Goal: Transaction & Acquisition: Book appointment/travel/reservation

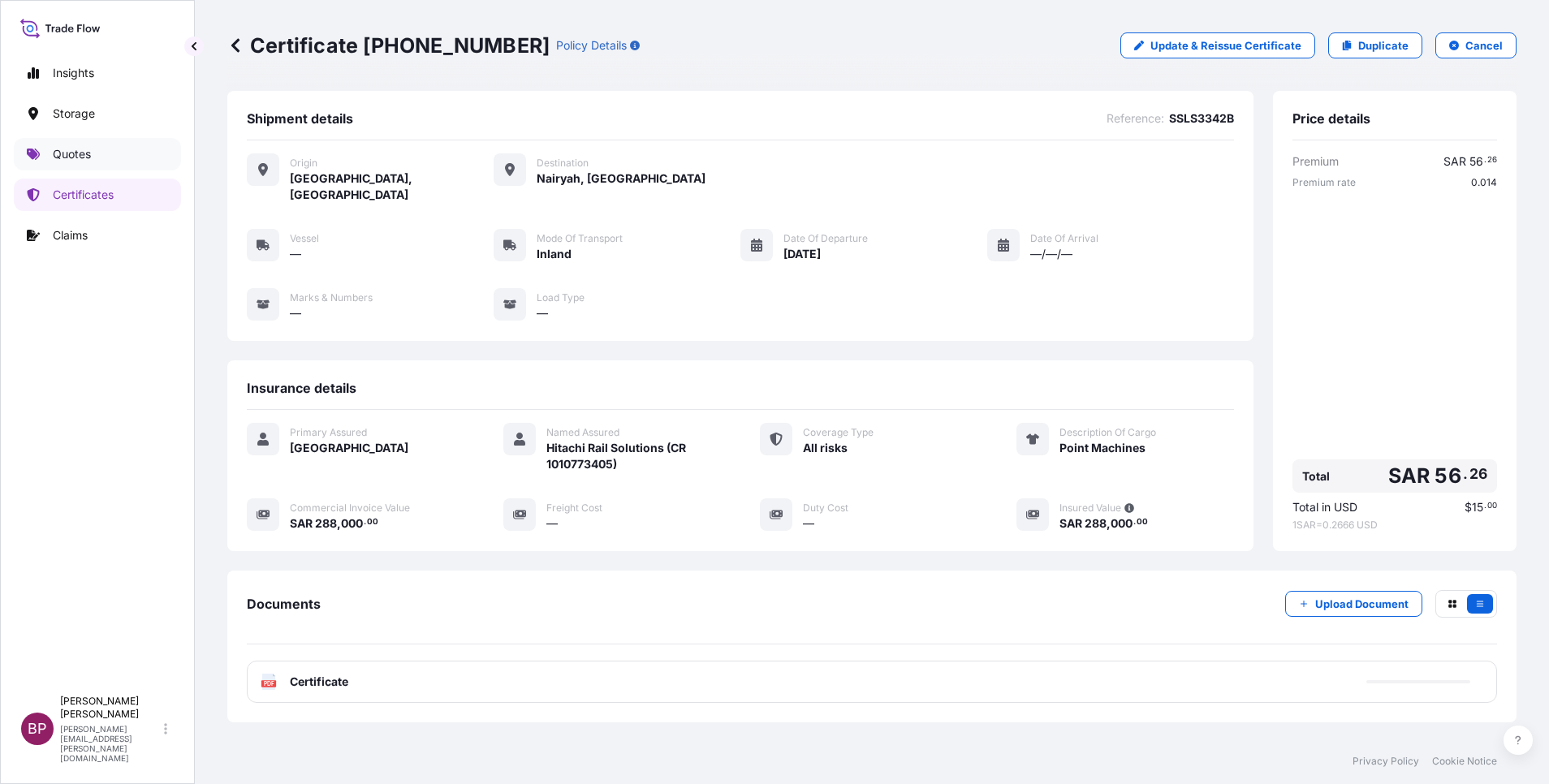
click at [83, 152] on p "Quotes" at bounding box center [72, 154] width 38 height 17
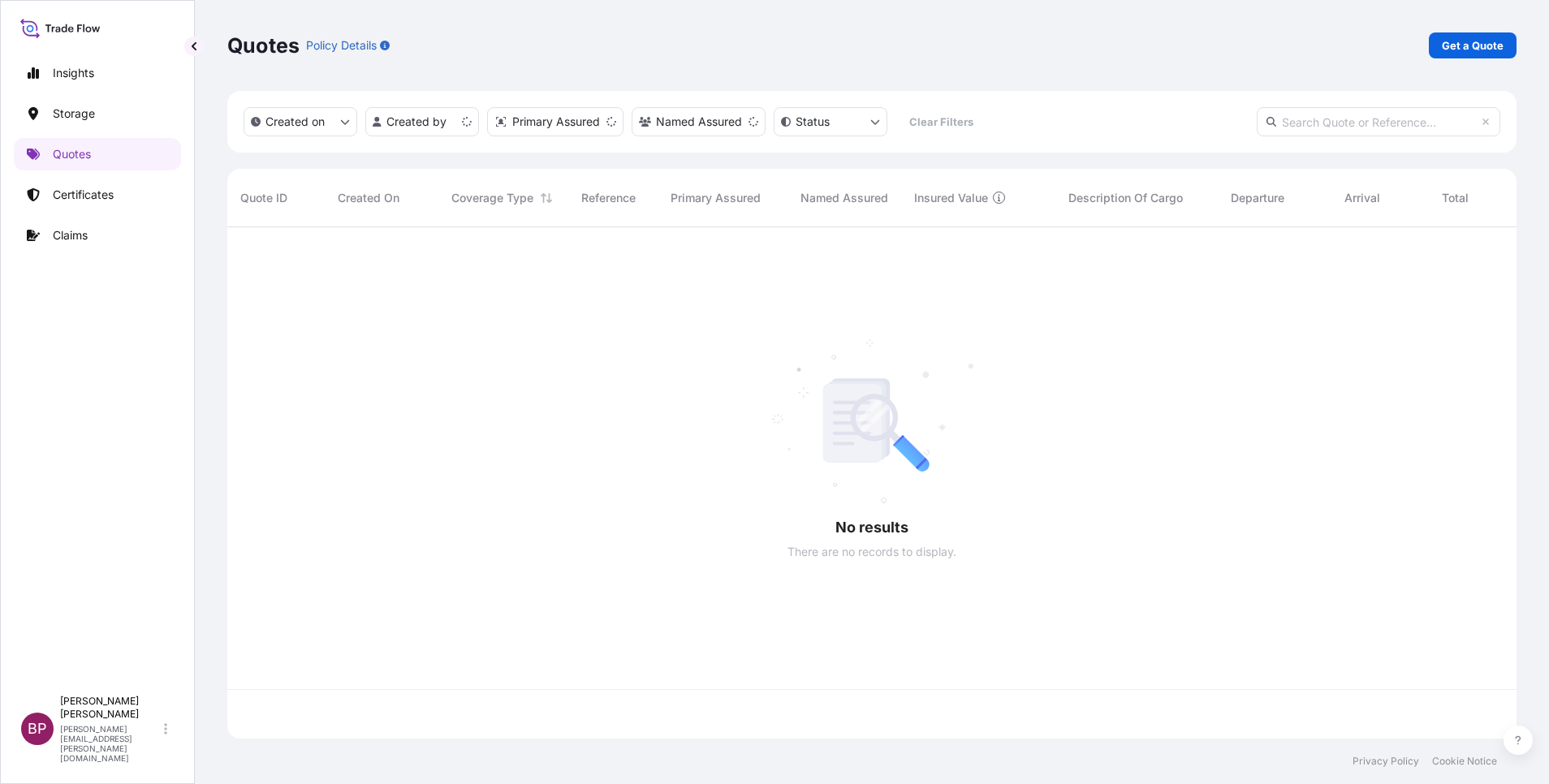
scroll to position [502, 1270]
click at [1470, 46] on p "Get a Quote" at bounding box center [1472, 45] width 62 height 17
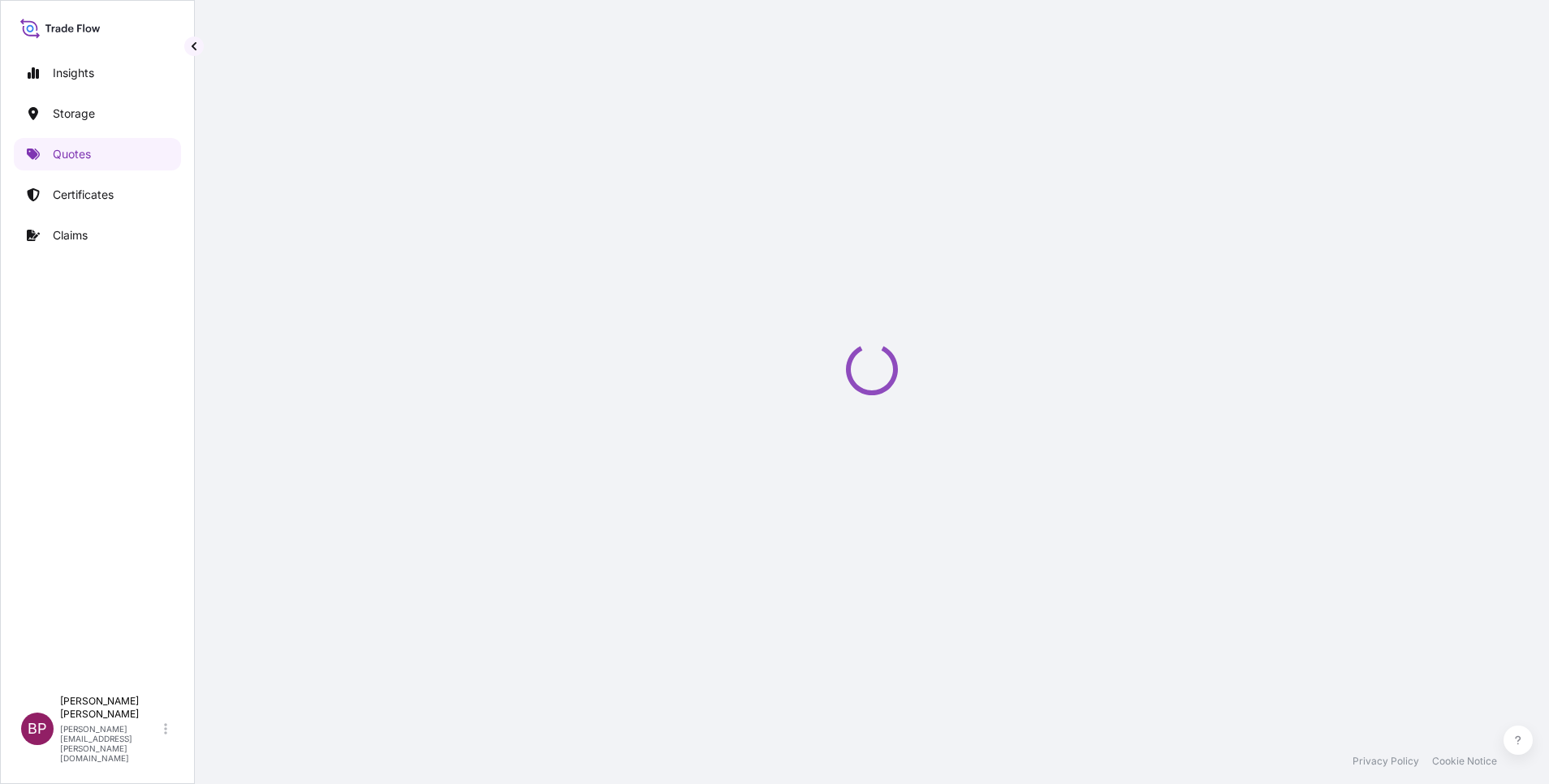
select select "Water"
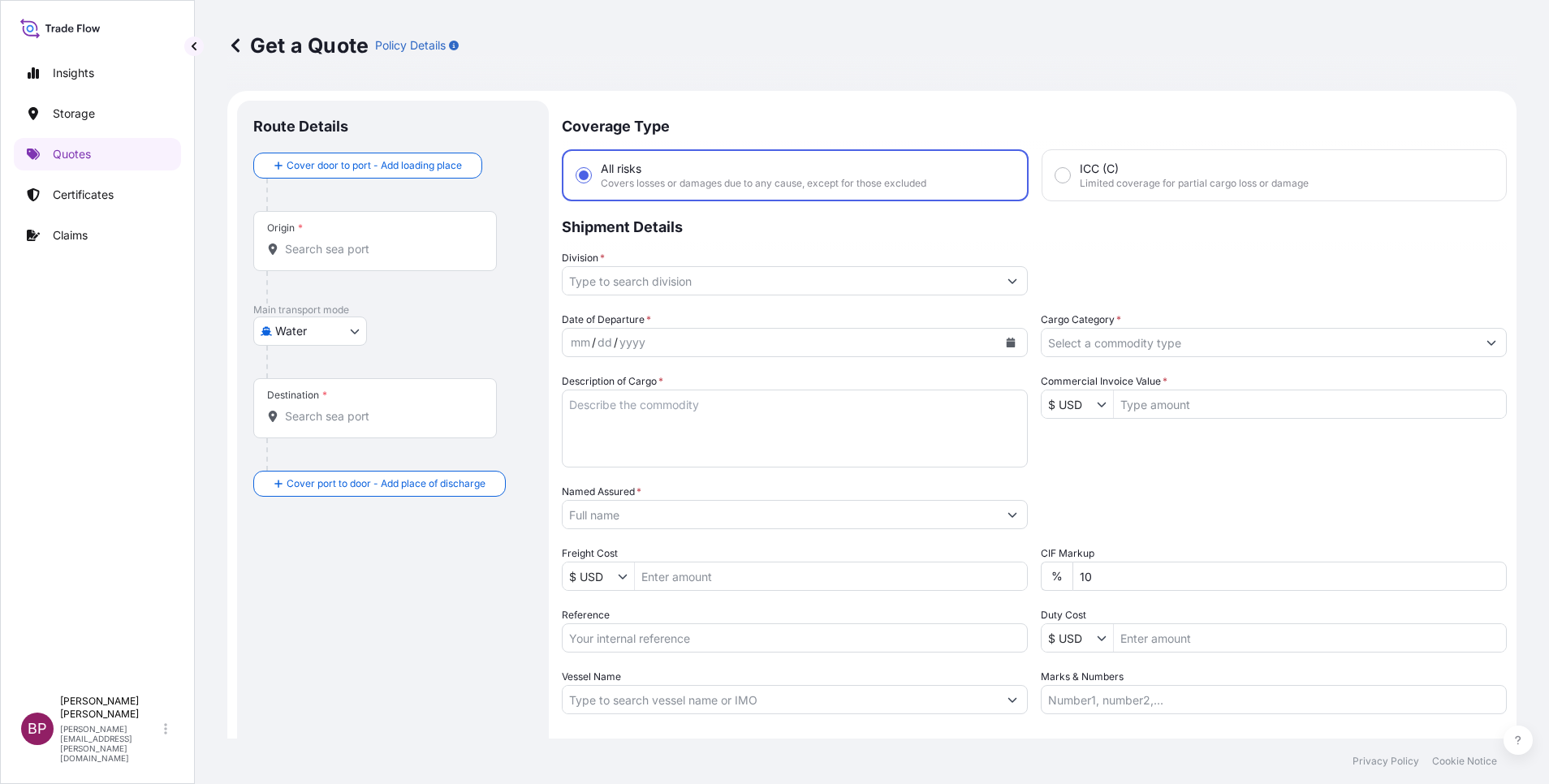
scroll to position [26, 0]
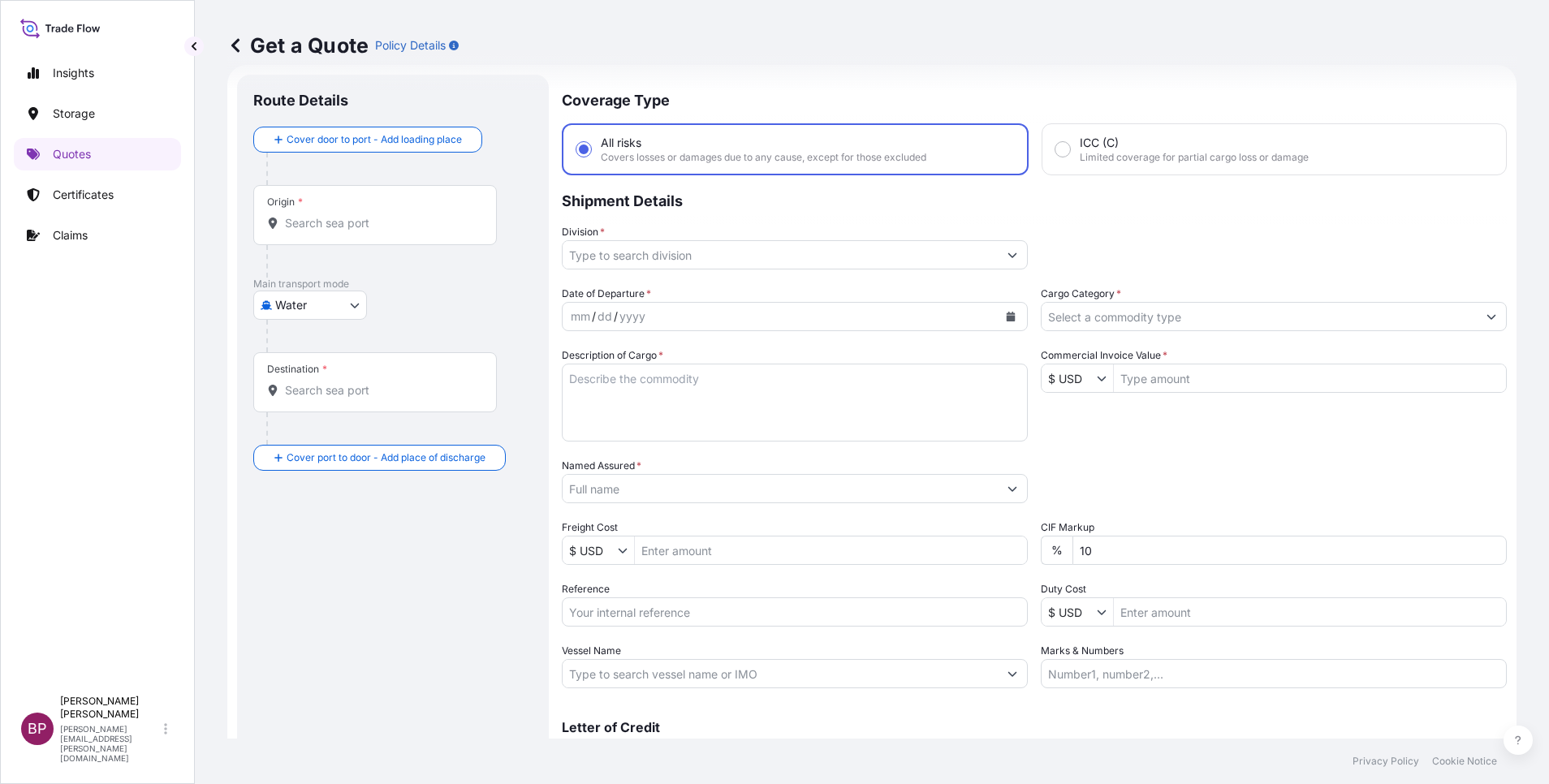
click at [665, 617] on input "Reference" at bounding box center [795, 611] width 466 height 29
type input "v"
paste input "BL:ONEYJEDF02257800 SSLS3228"
type input "BL:ONEYJEDF02257800 SSLS3228"
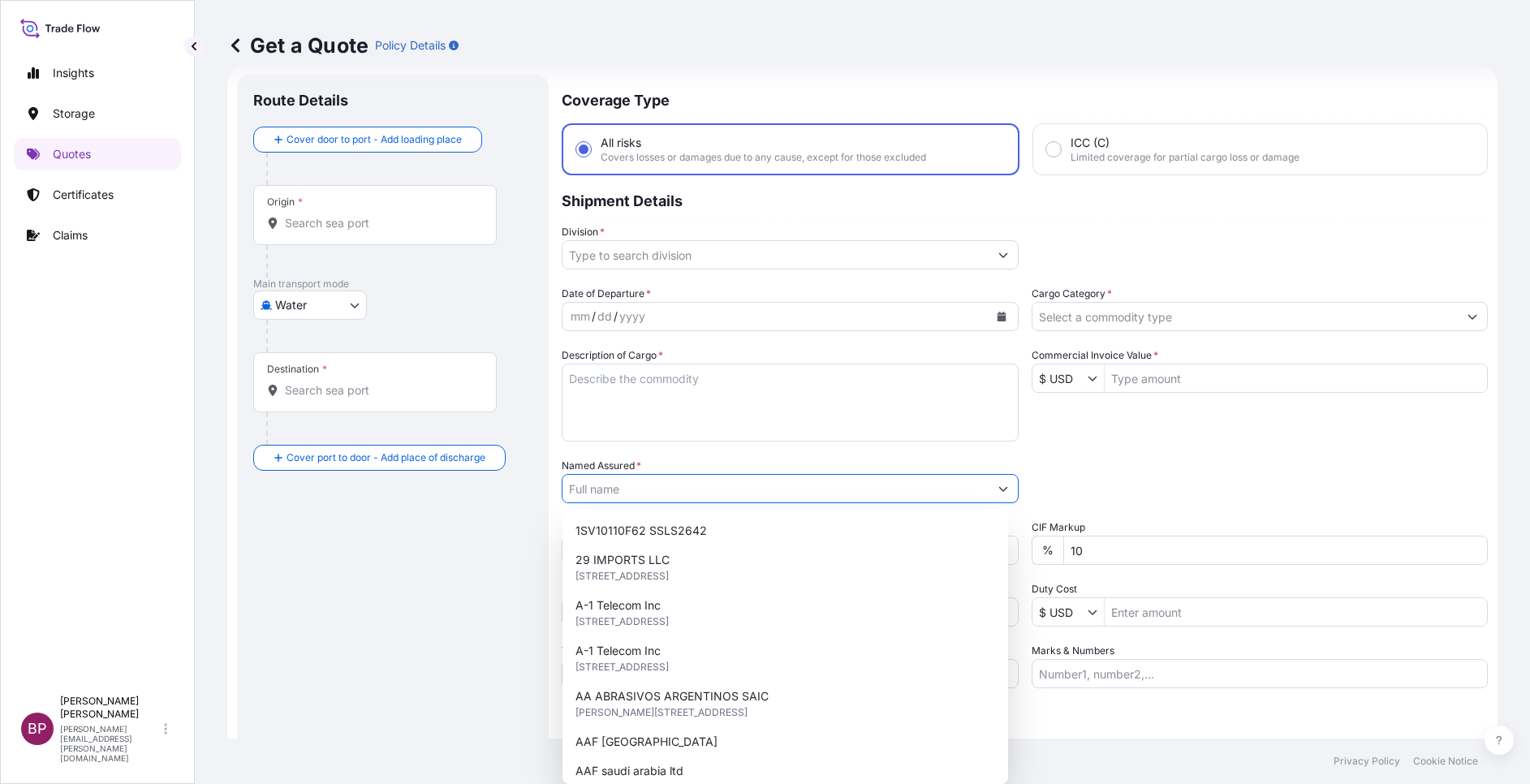
drag, startPoint x: 647, startPoint y: 490, endPoint x: 642, endPoint y: 483, distance: 8.6
click at [645, 486] on input "Named Assured *" at bounding box center [775, 488] width 426 height 29
paste input "TOYOTA TSUSHO MATERIAL INCORPORATED"
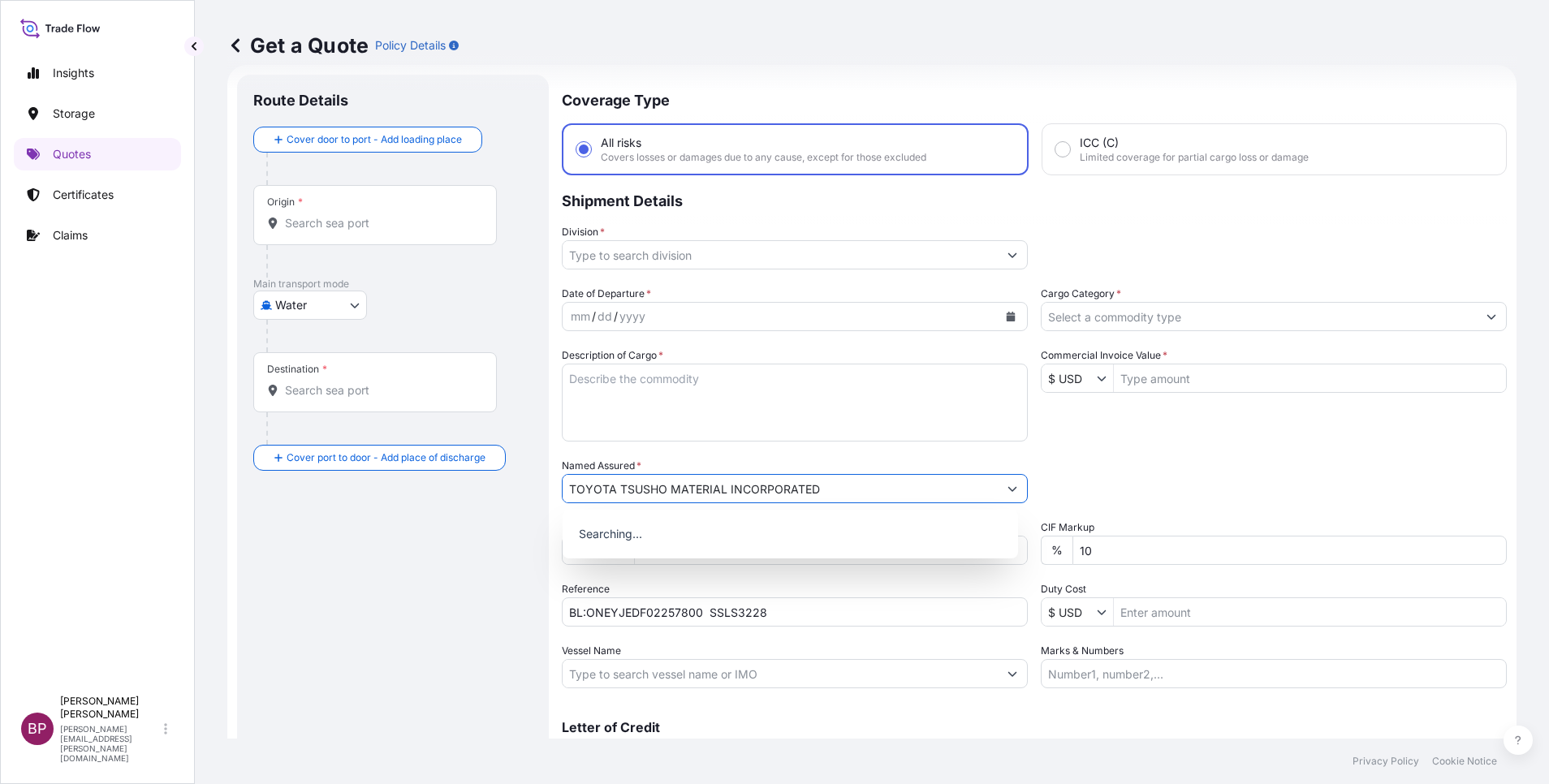
type input "TOYOTA TSUSHO MATERIAL INCORPORATED"
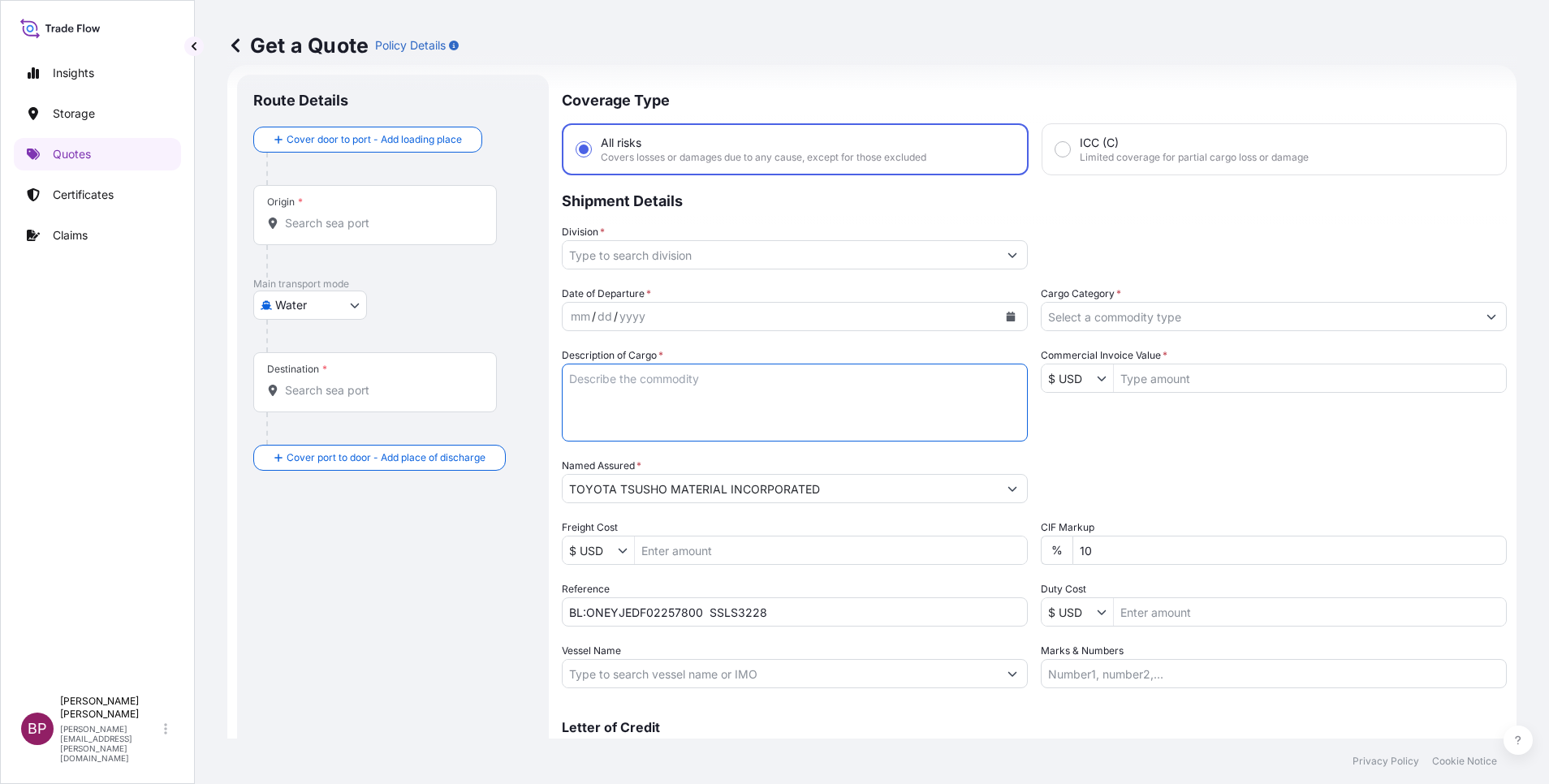
click at [697, 405] on textarea "Description of Cargo *" at bounding box center [795, 402] width 466 height 78
paste textarea "ALUMINIUM ADC12 INGOTS"
type textarea "ALUMINIUM ADC12 INGOTS"
click at [1186, 375] on input "Commercial Invoice Value *" at bounding box center [1309, 377] width 392 height 29
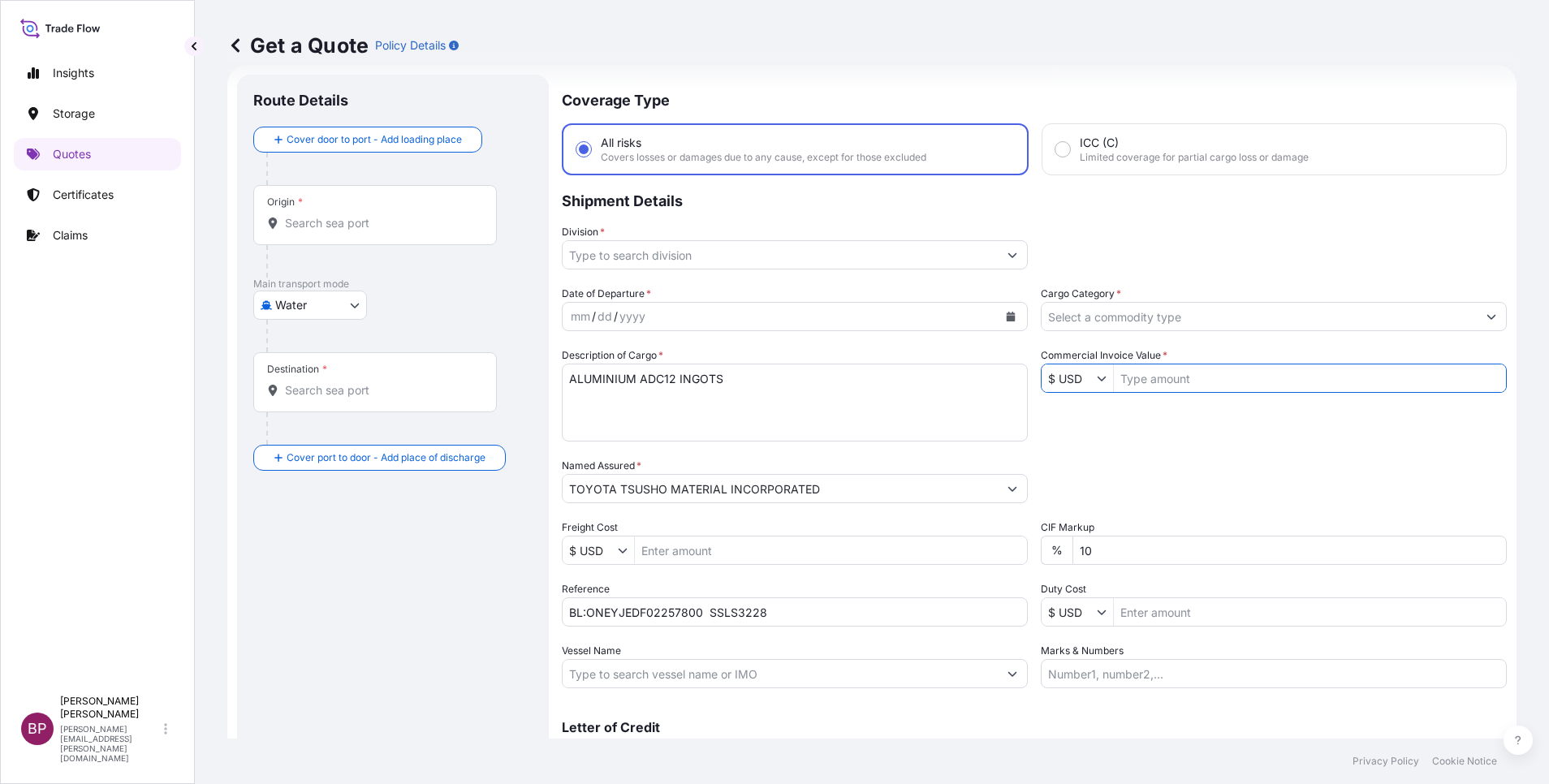
paste input "243,270.20"
type input "243,270.2"
drag, startPoint x: 1096, startPoint y: 550, endPoint x: 778, endPoint y: 492, distance: 323.2
click at [988, 528] on div "Date of Departure * mm / dd / yyyy Cargo Category * Description of Cargo * ALUM…" at bounding box center [1034, 486] width 945 height 402
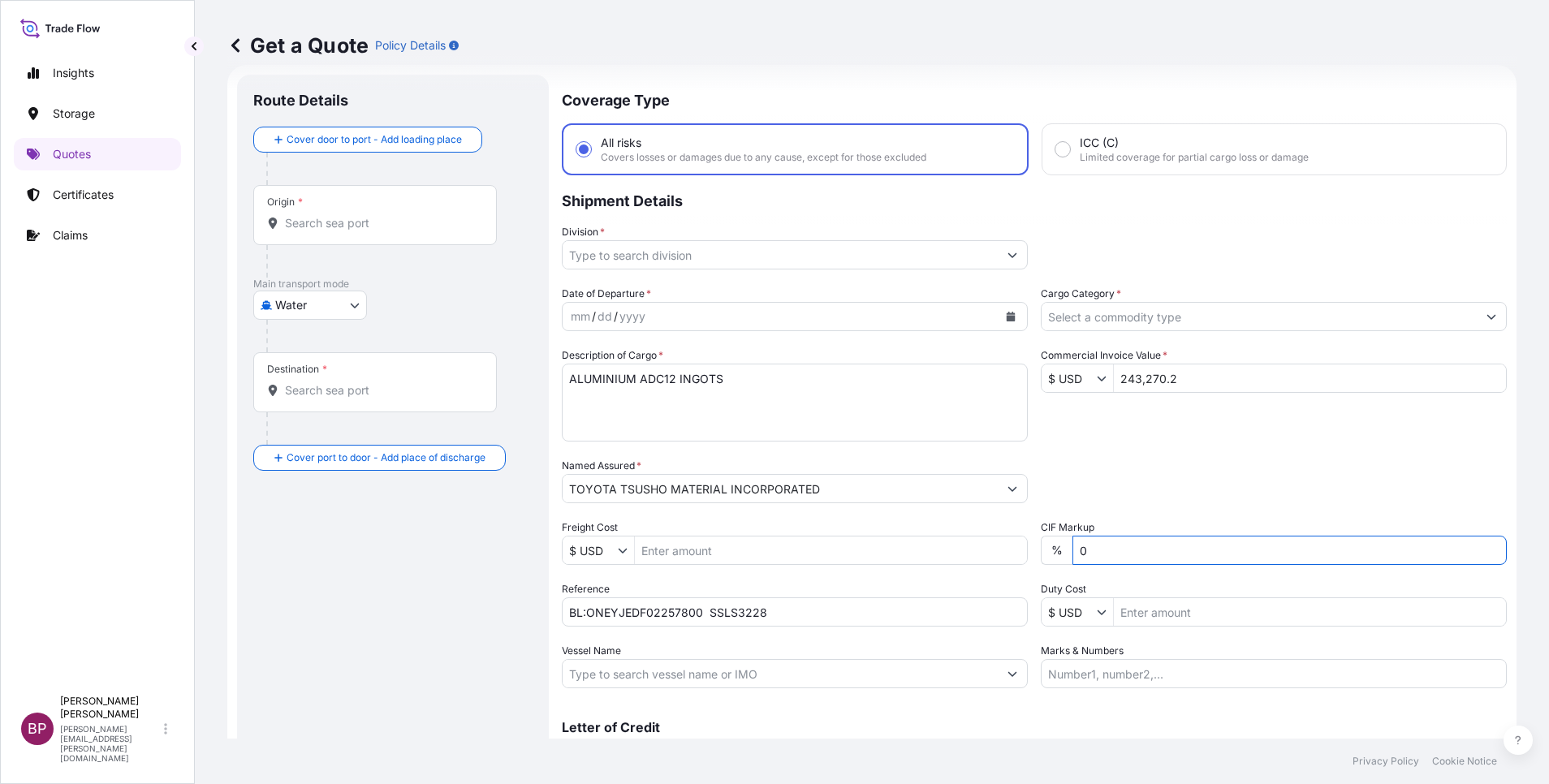
type input "0"
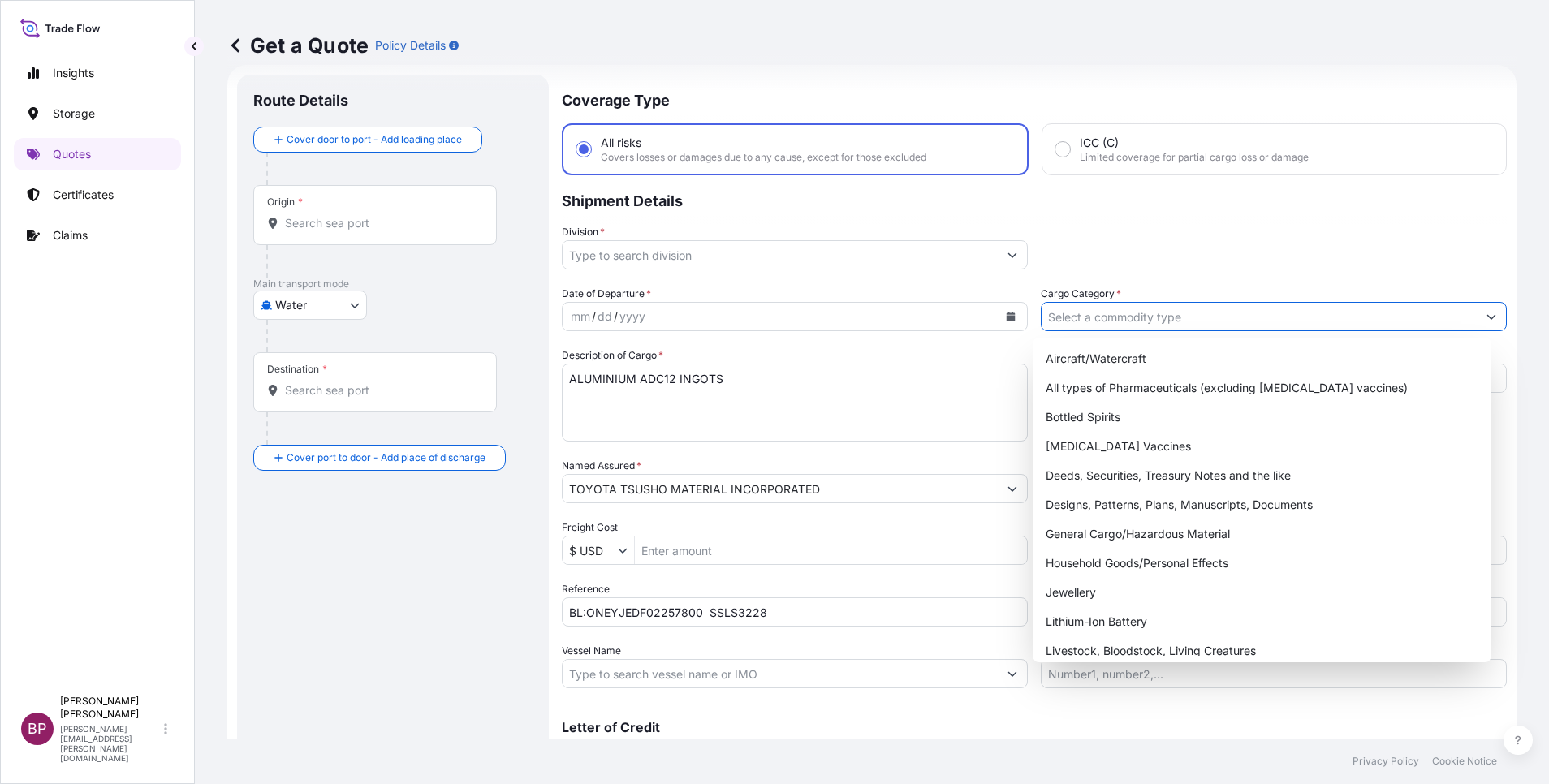
click at [1446, 313] on input "Cargo Category *" at bounding box center [1259, 316] width 435 height 29
click at [1137, 537] on div "General Cargo/Hazardous Material" at bounding box center [1262, 533] width 445 height 29
type input "General Cargo/Hazardous Material"
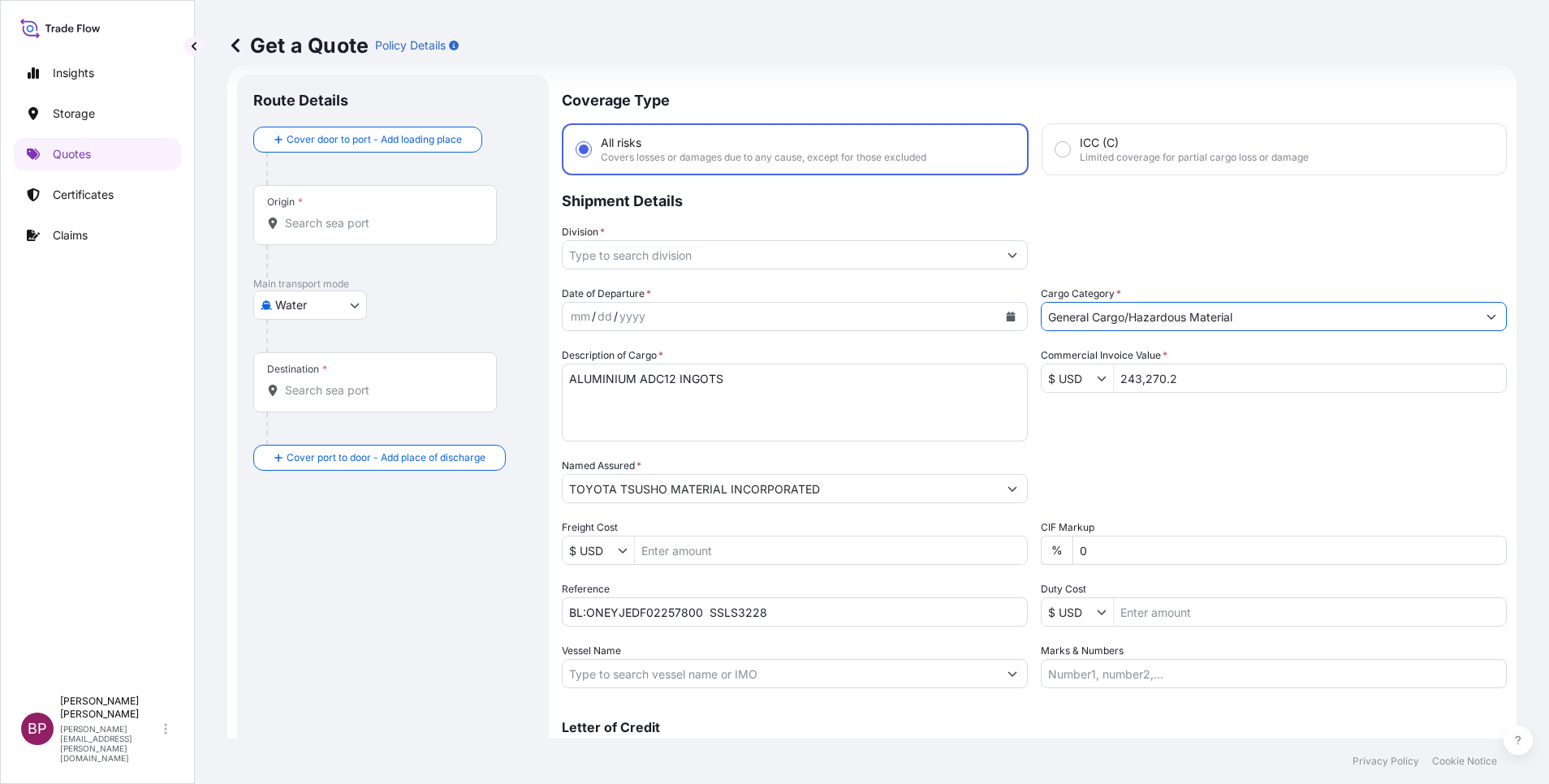
click at [1009, 254] on icon "Show suggestions" at bounding box center [1013, 256] width 9 height 5
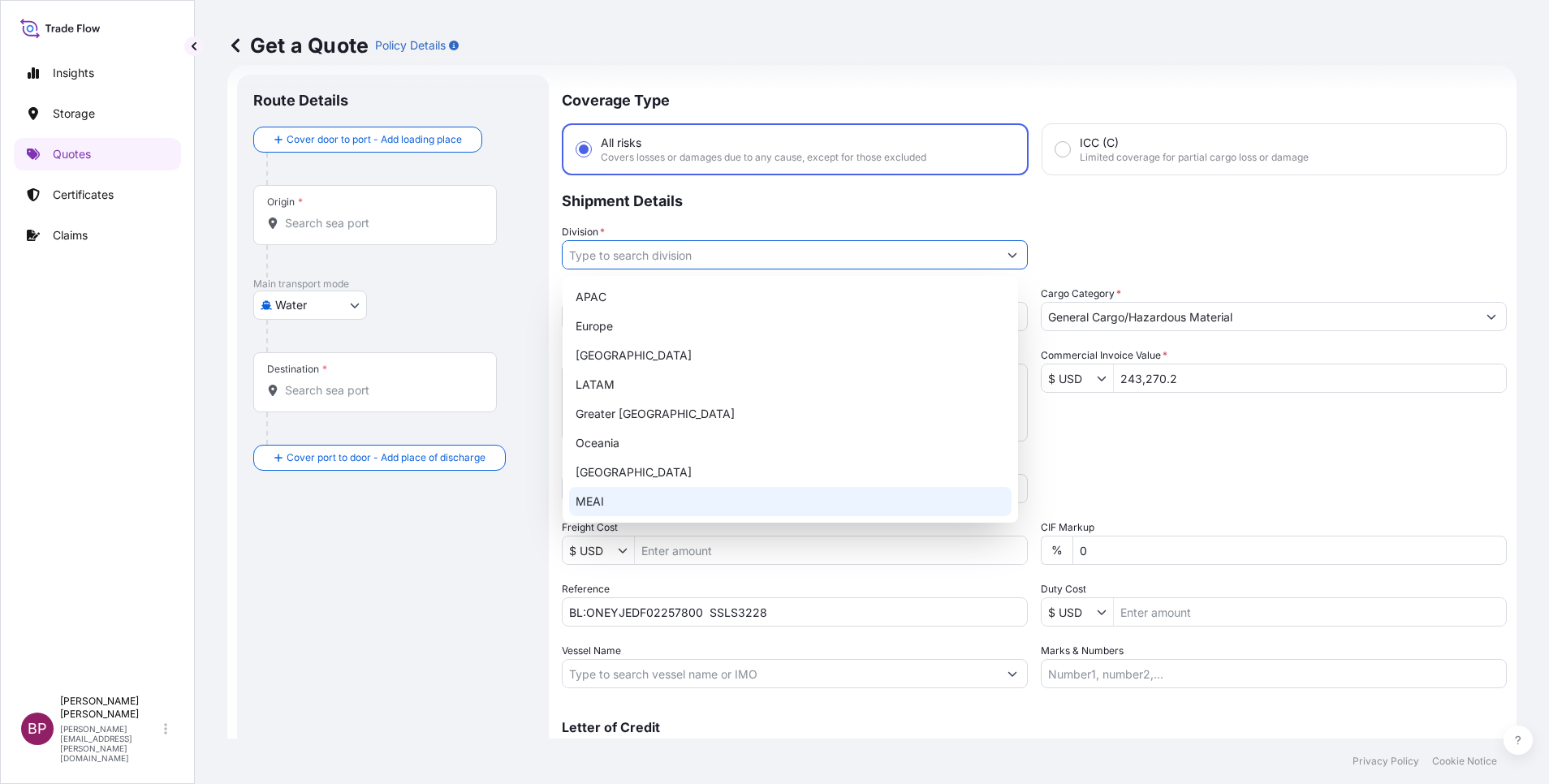
click at [663, 502] on div "MEAI" at bounding box center [790, 501] width 443 height 29
type input "MEAI"
click at [1071, 224] on p "Shipment Details" at bounding box center [1034, 200] width 945 height 49
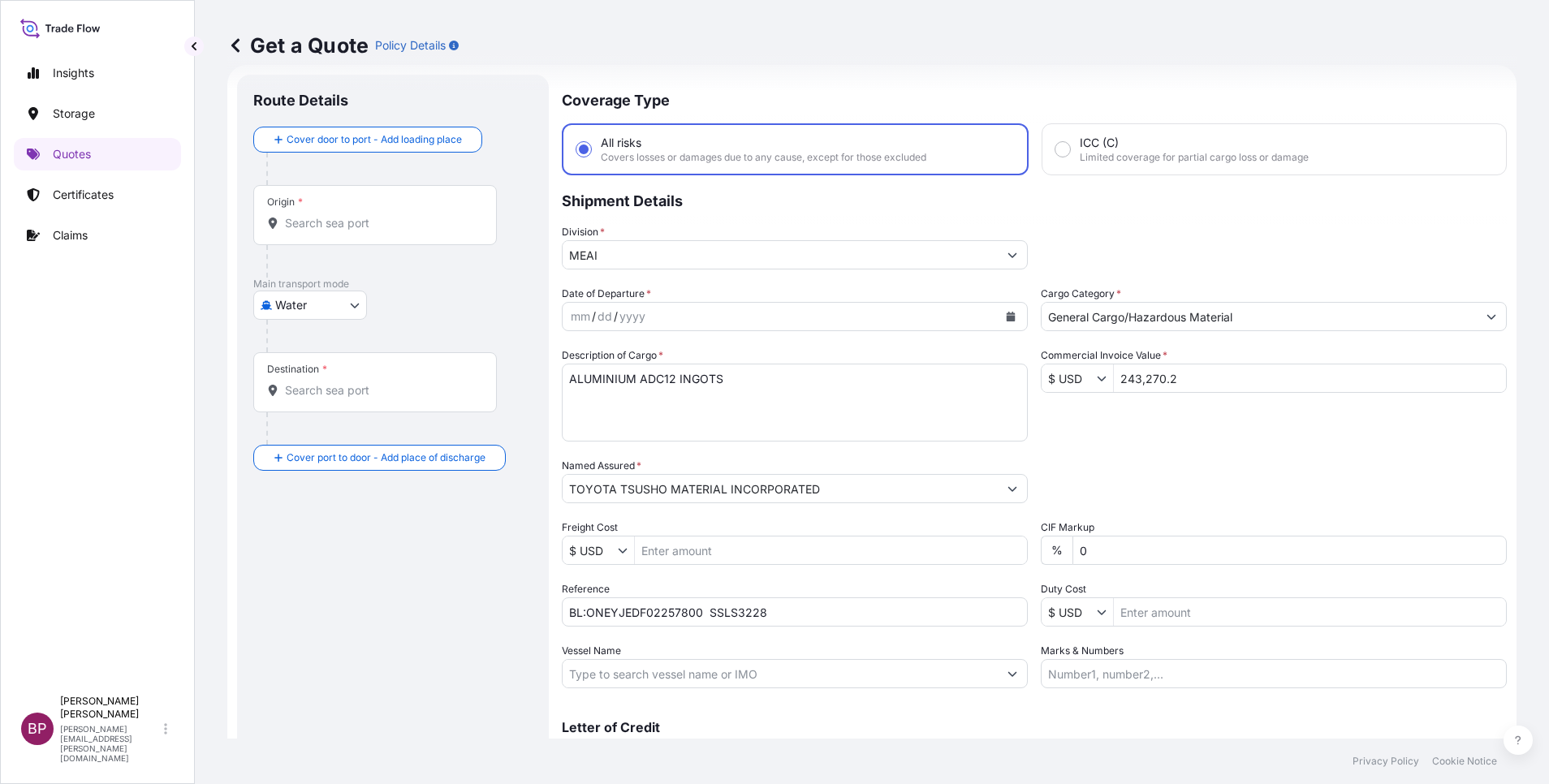
click at [1007, 314] on icon "Calendar" at bounding box center [1011, 316] width 9 height 10
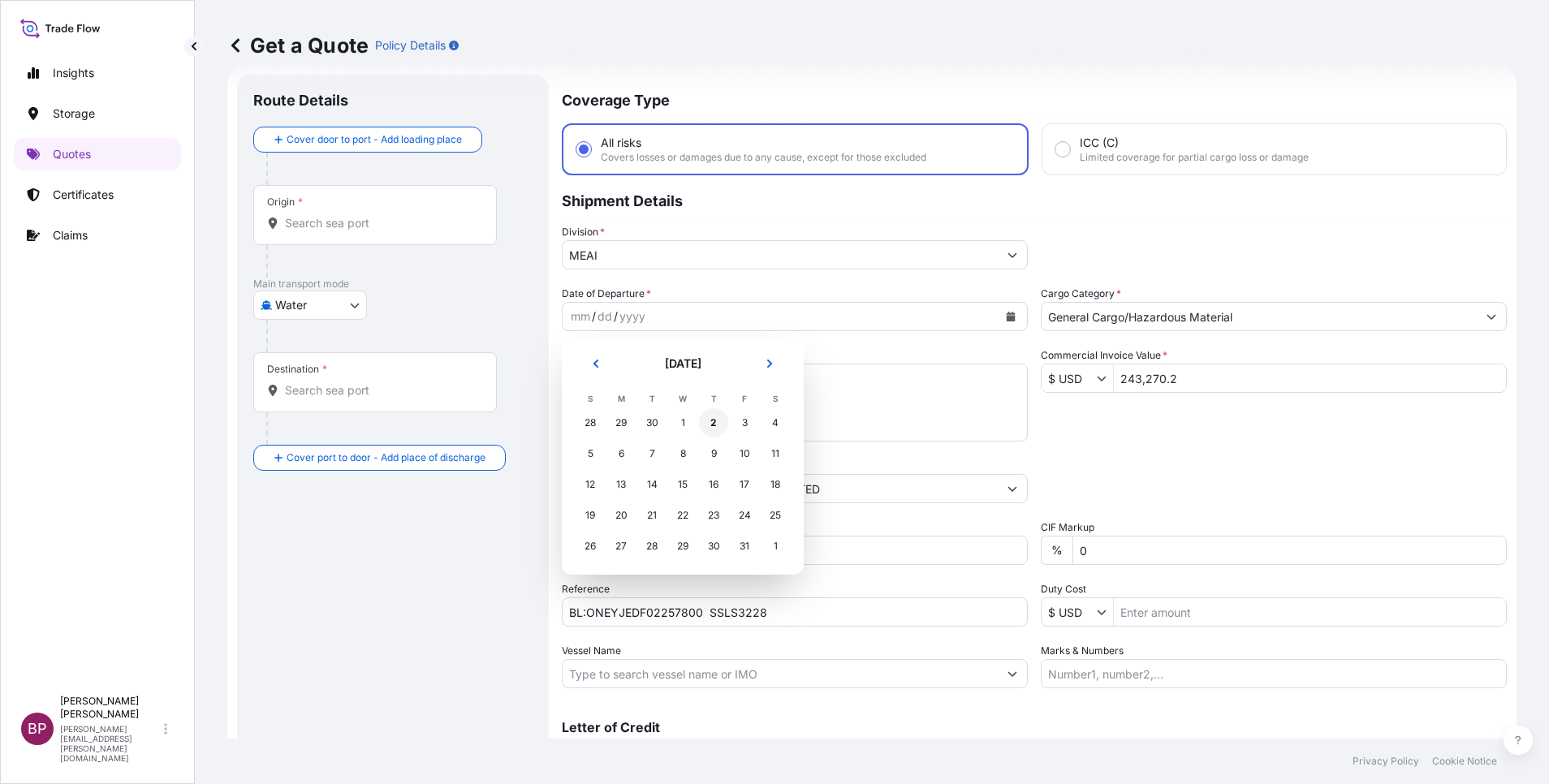
click at [713, 425] on div "2" at bounding box center [713, 423] width 29 height 29
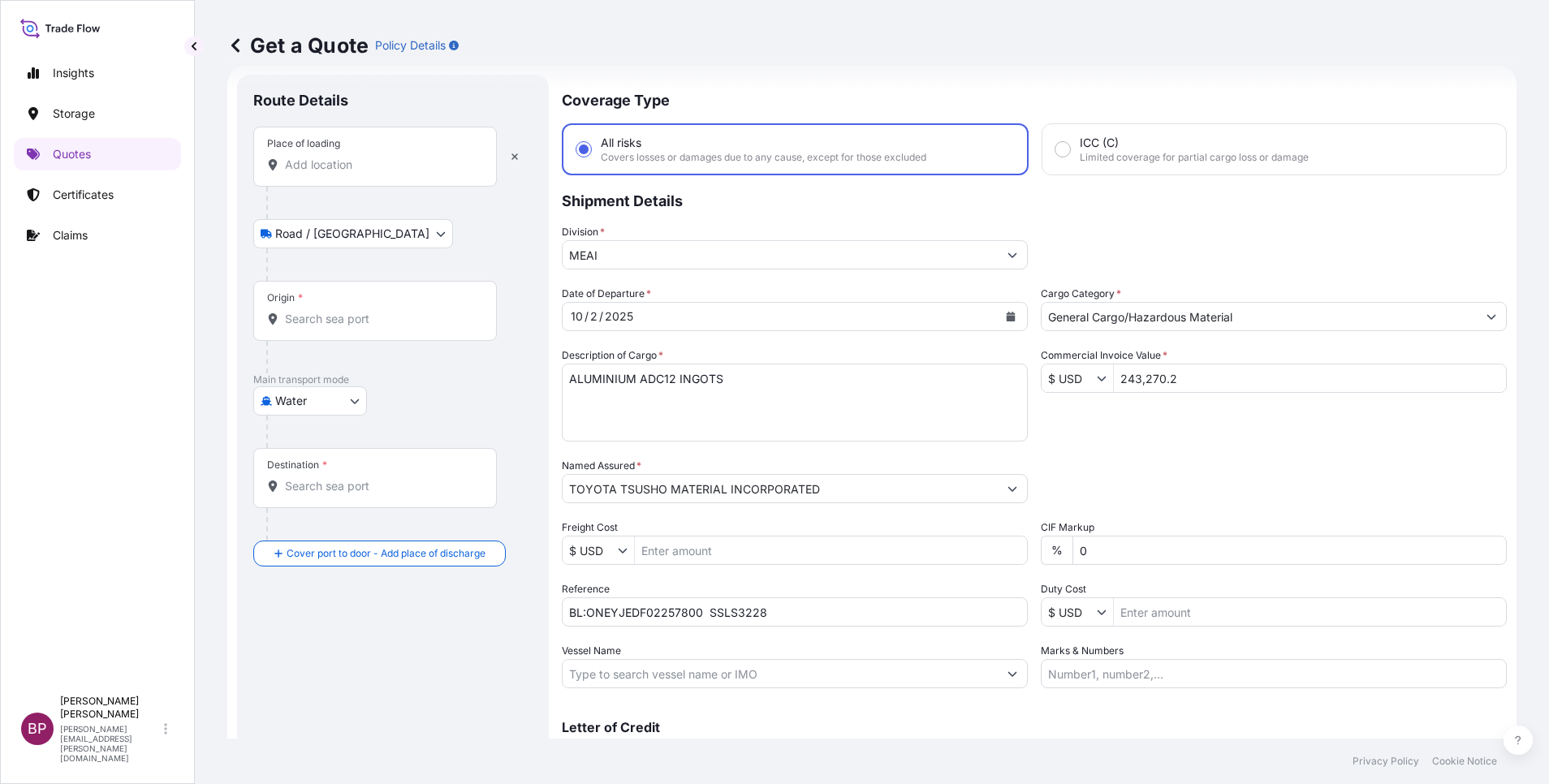
click at [343, 166] on input "Place of loading" at bounding box center [380, 164] width 191 height 17
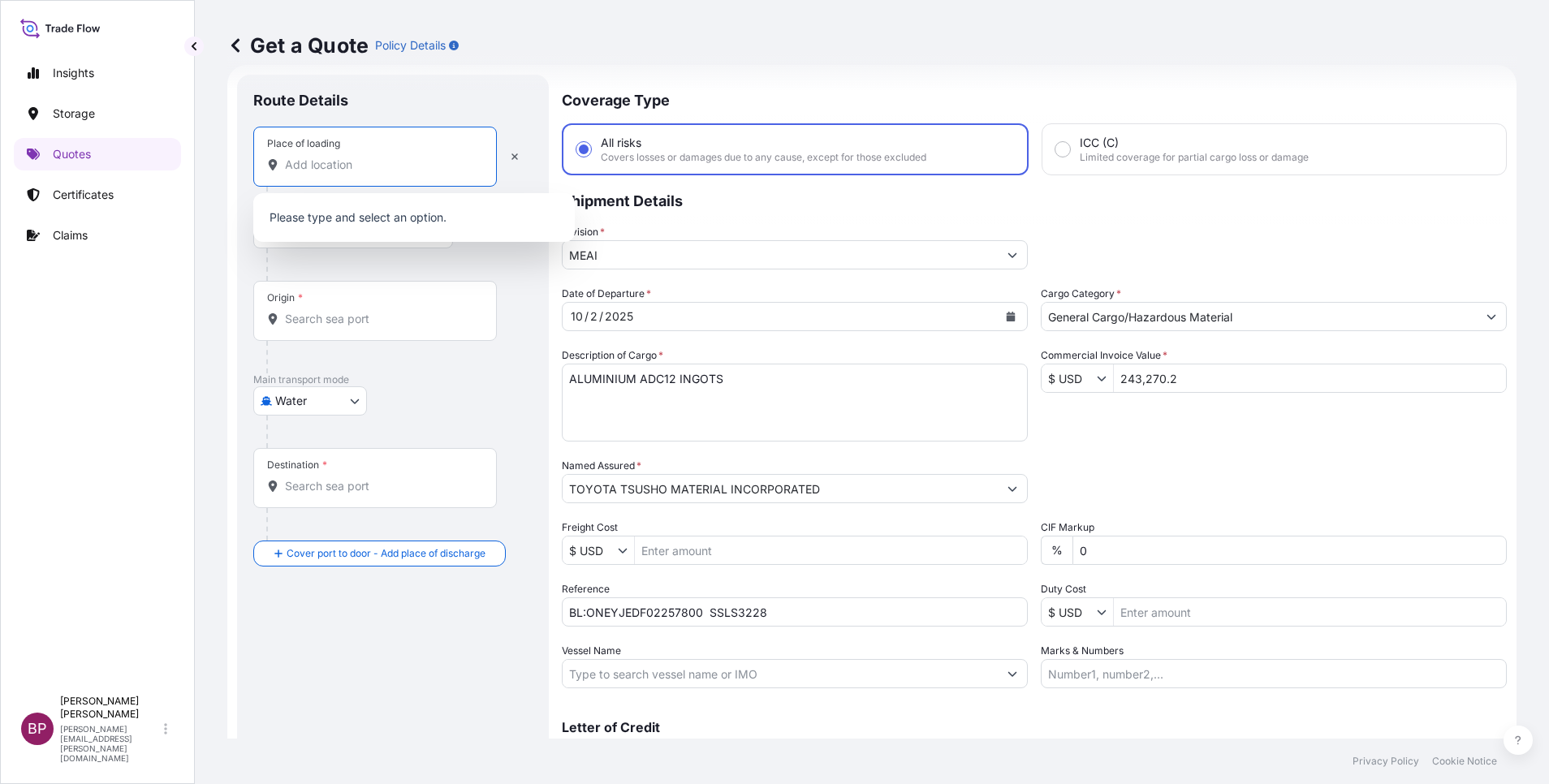
paste input "[GEOGRAPHIC_DATA]"
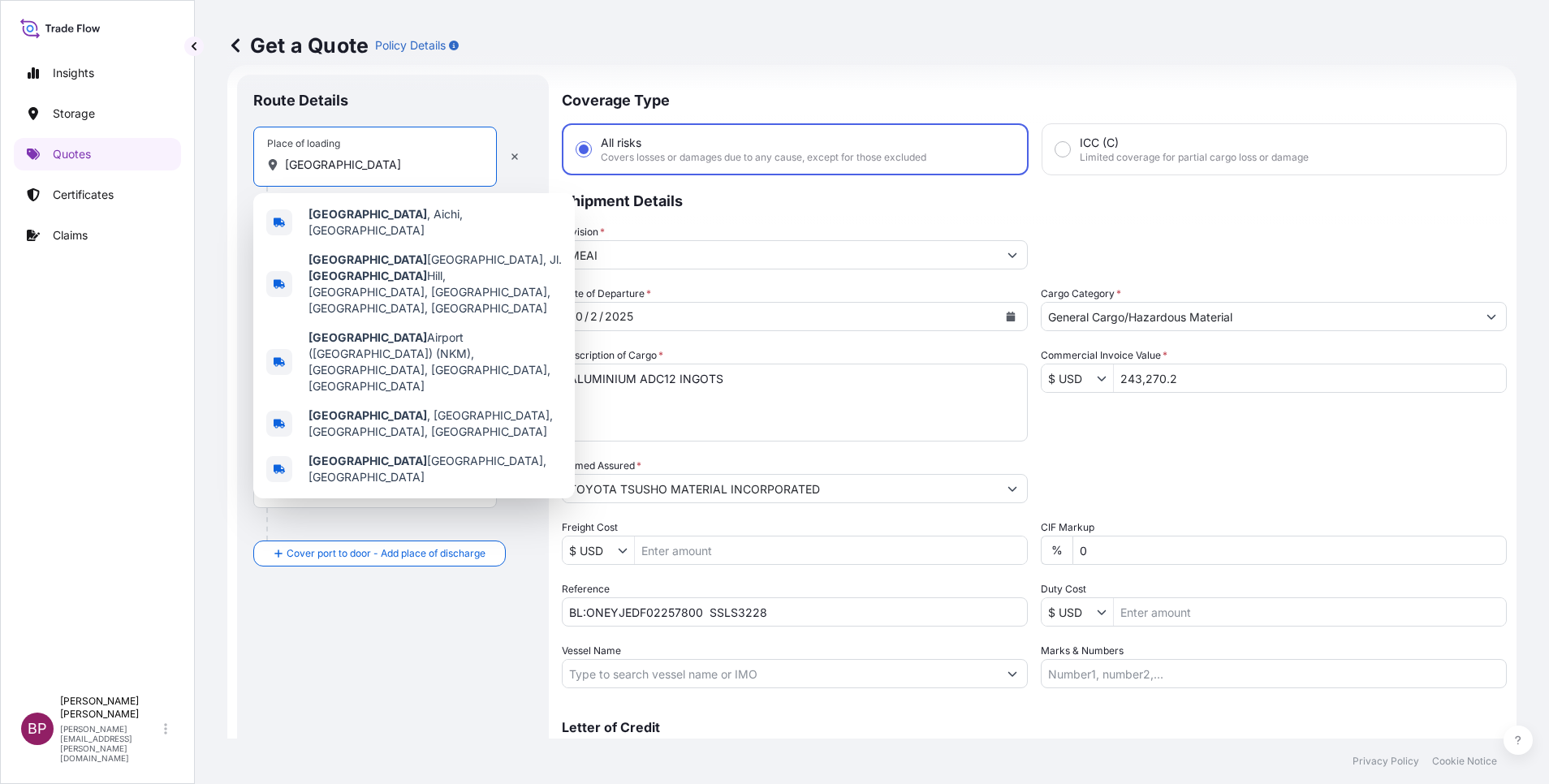
drag, startPoint x: 348, startPoint y: 166, endPoint x: 196, endPoint y: 148, distance: 153.1
click at [196, 148] on div "Get a Quote Policy Details Route Details Place of loading [GEOGRAPHIC_DATA] / I…" at bounding box center [871, 369] width 1354 height 739
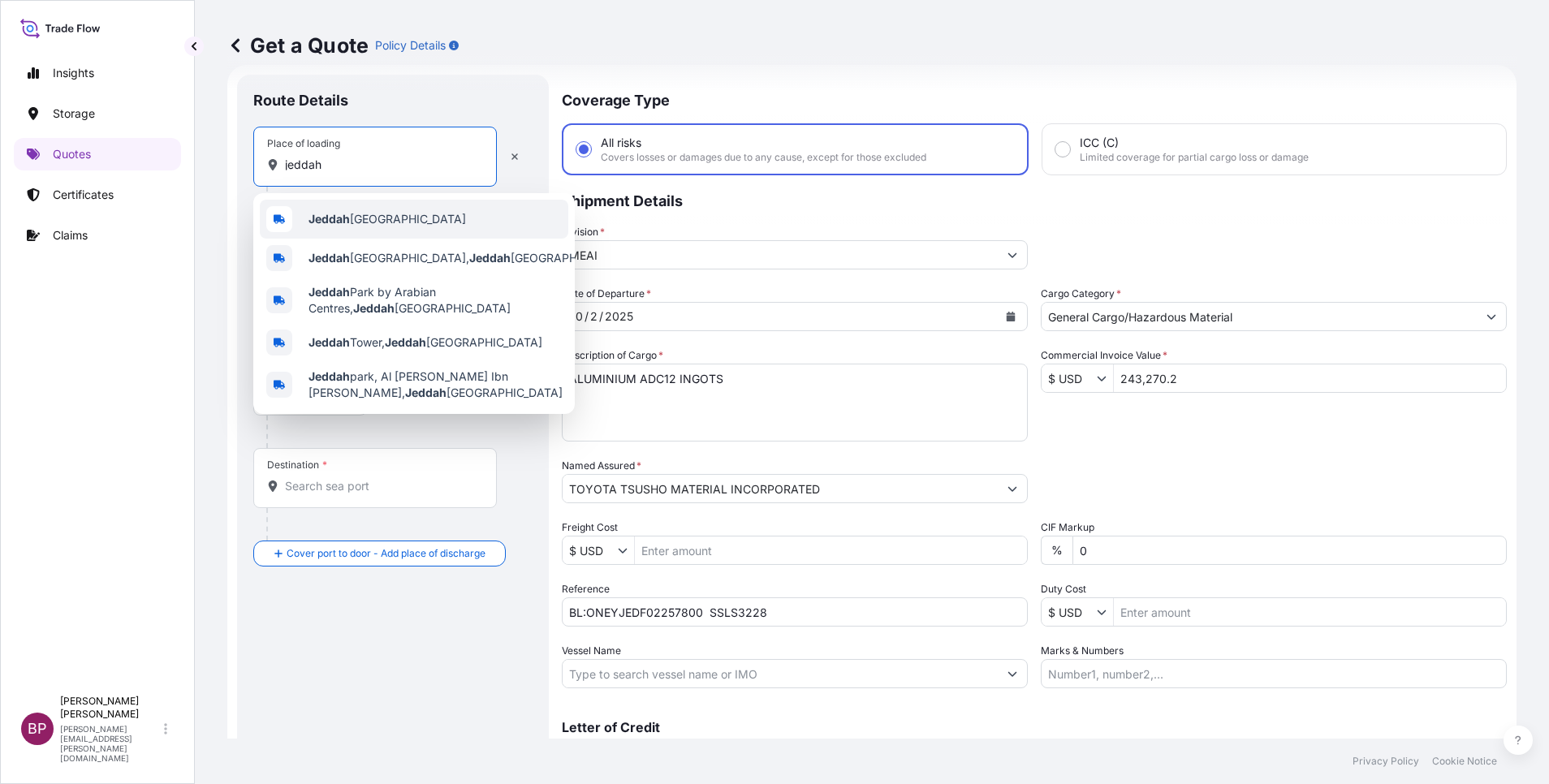
click at [445, 215] on div "Jeddah [GEOGRAPHIC_DATA]" at bounding box center [413, 219] width 308 height 39
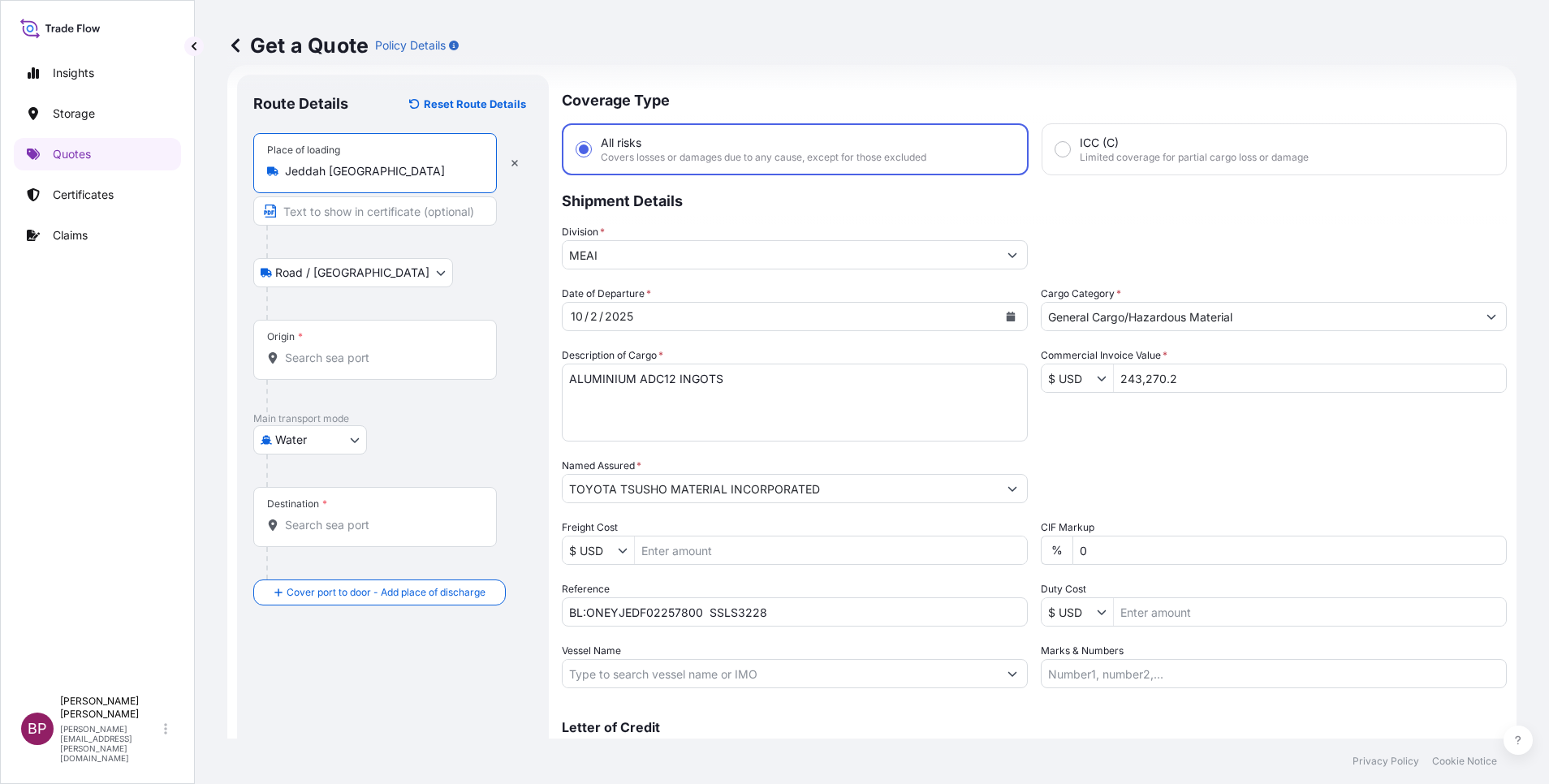
type input "Jeddah [GEOGRAPHIC_DATA]"
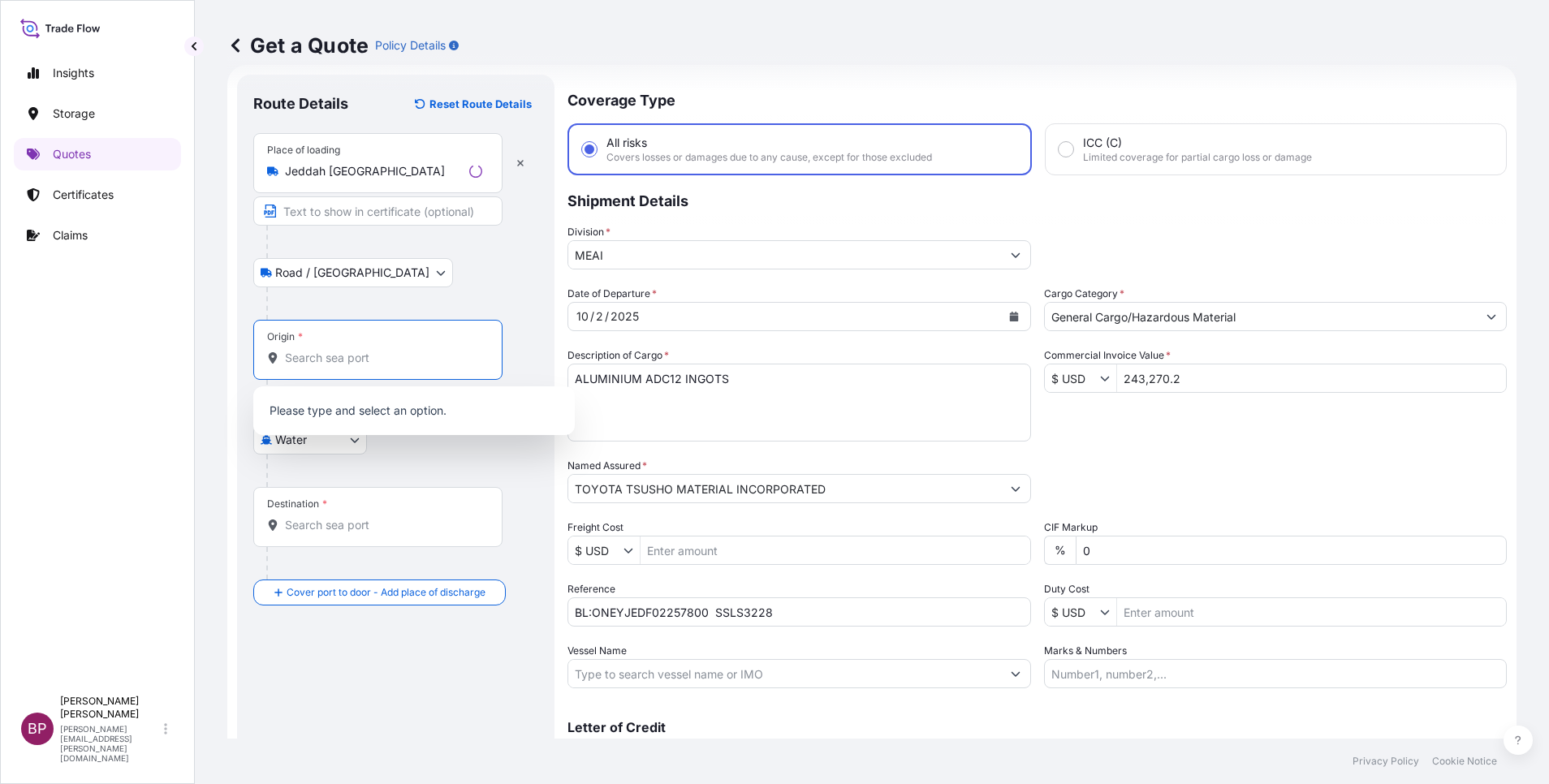
click at [382, 352] on input "Origin *" at bounding box center [383, 358] width 197 height 17
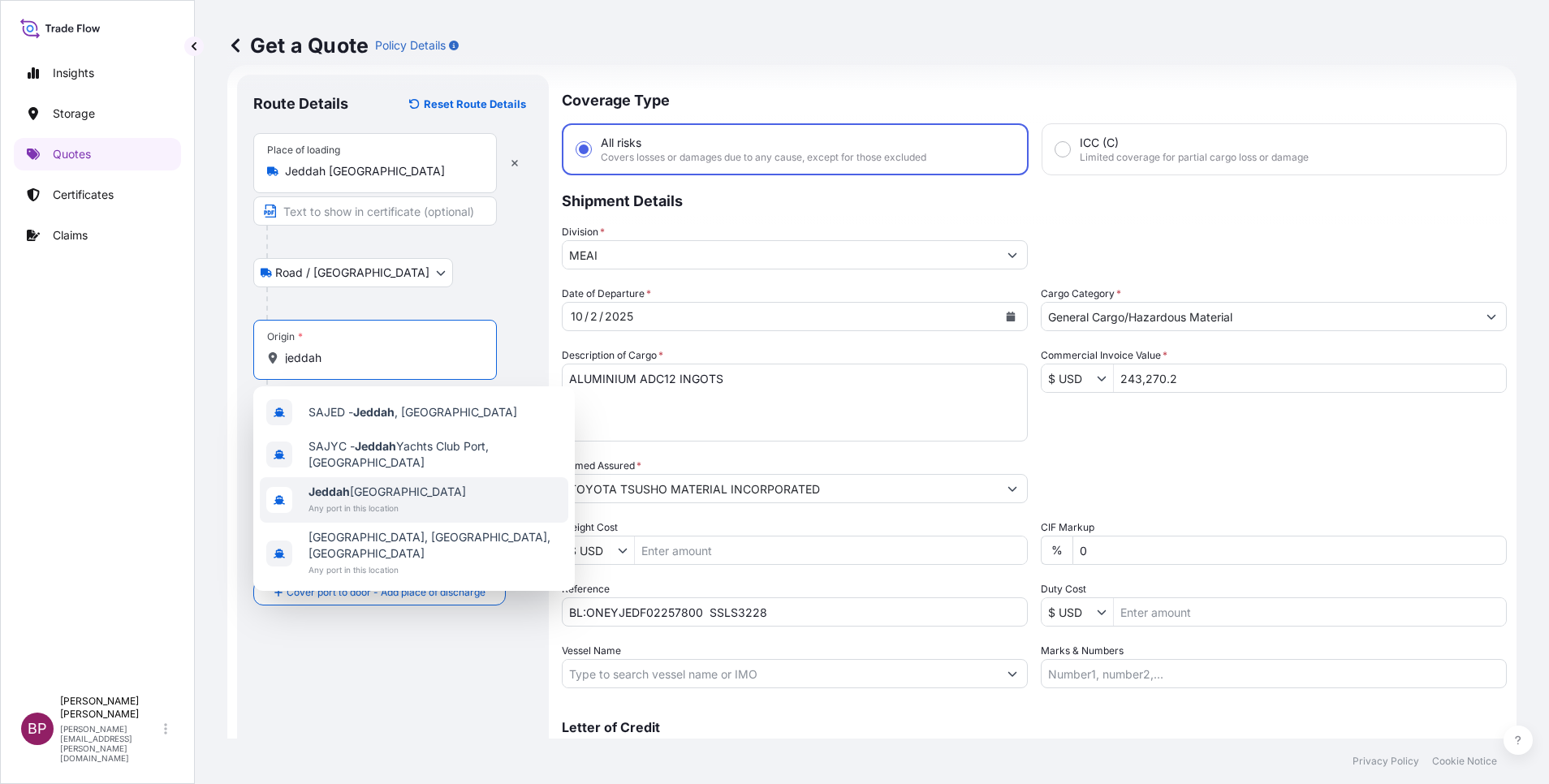
click at [403, 496] on div "[GEOGRAPHIC_DATA] [GEOGRAPHIC_DATA] Any port in this location" at bounding box center [387, 499] width 157 height 32
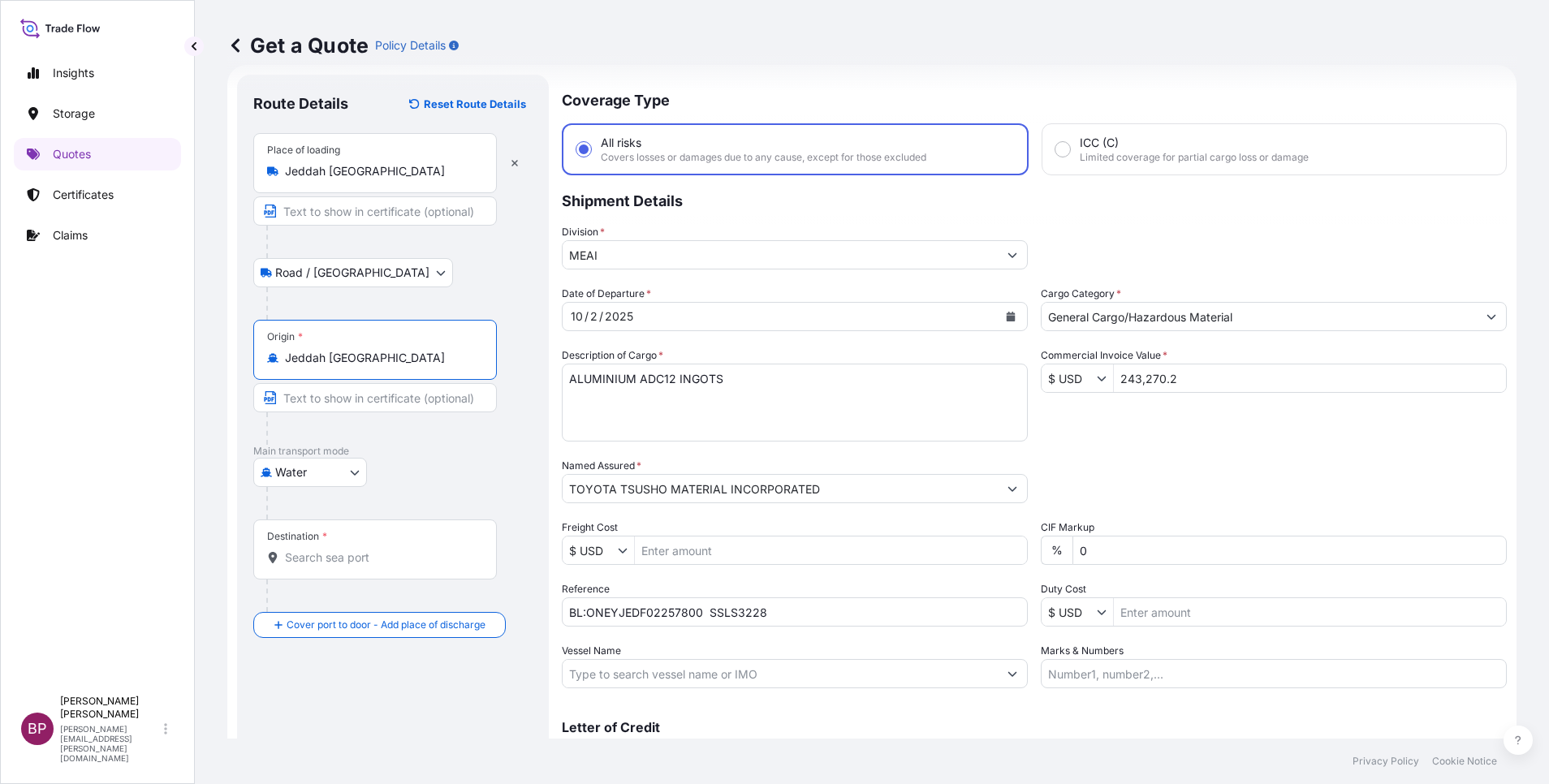
type input "Jeddah [GEOGRAPHIC_DATA]"
click at [410, 560] on input "Destination *" at bounding box center [380, 557] width 191 height 17
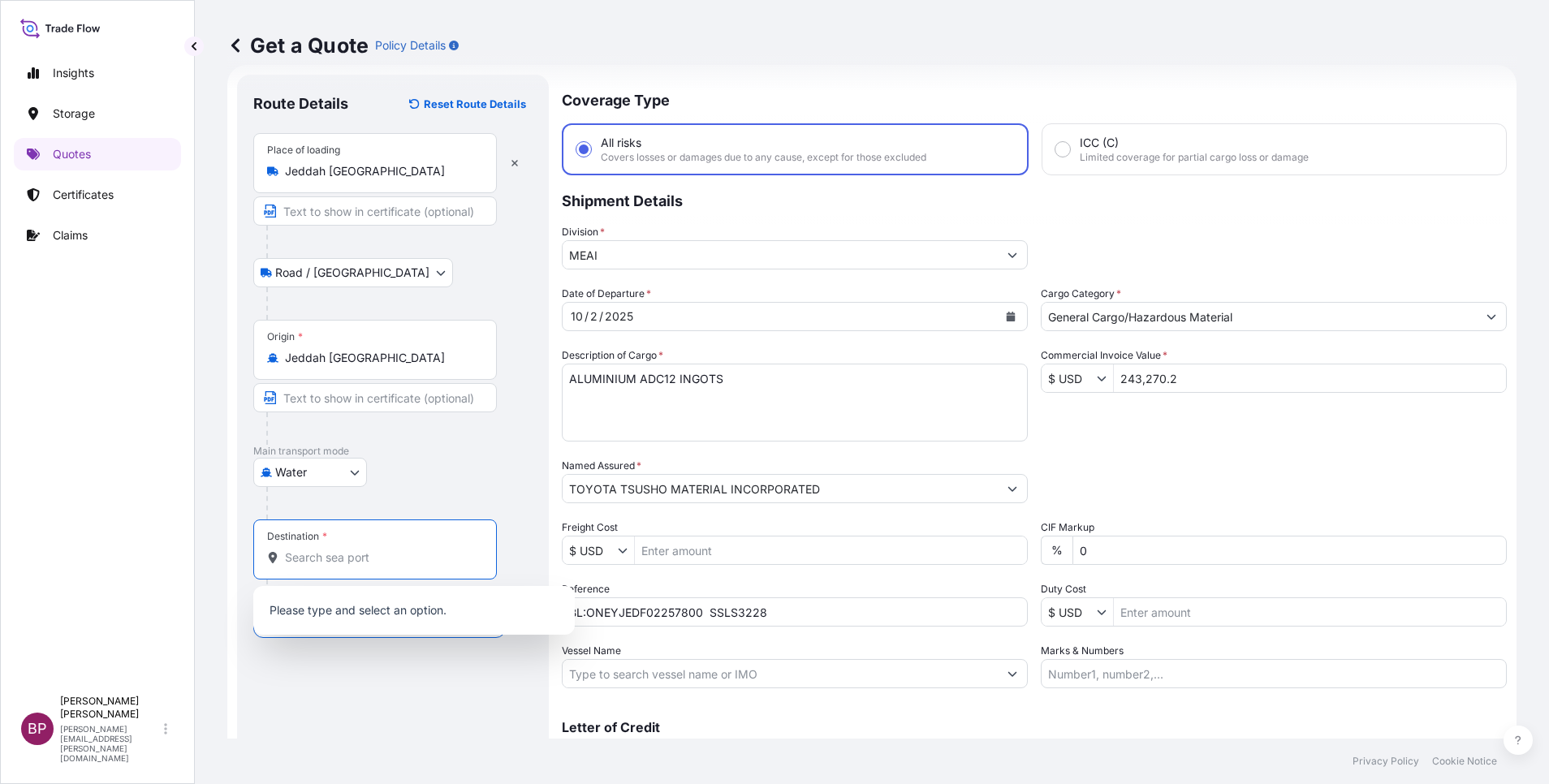
paste input "[GEOGRAPHIC_DATA]"
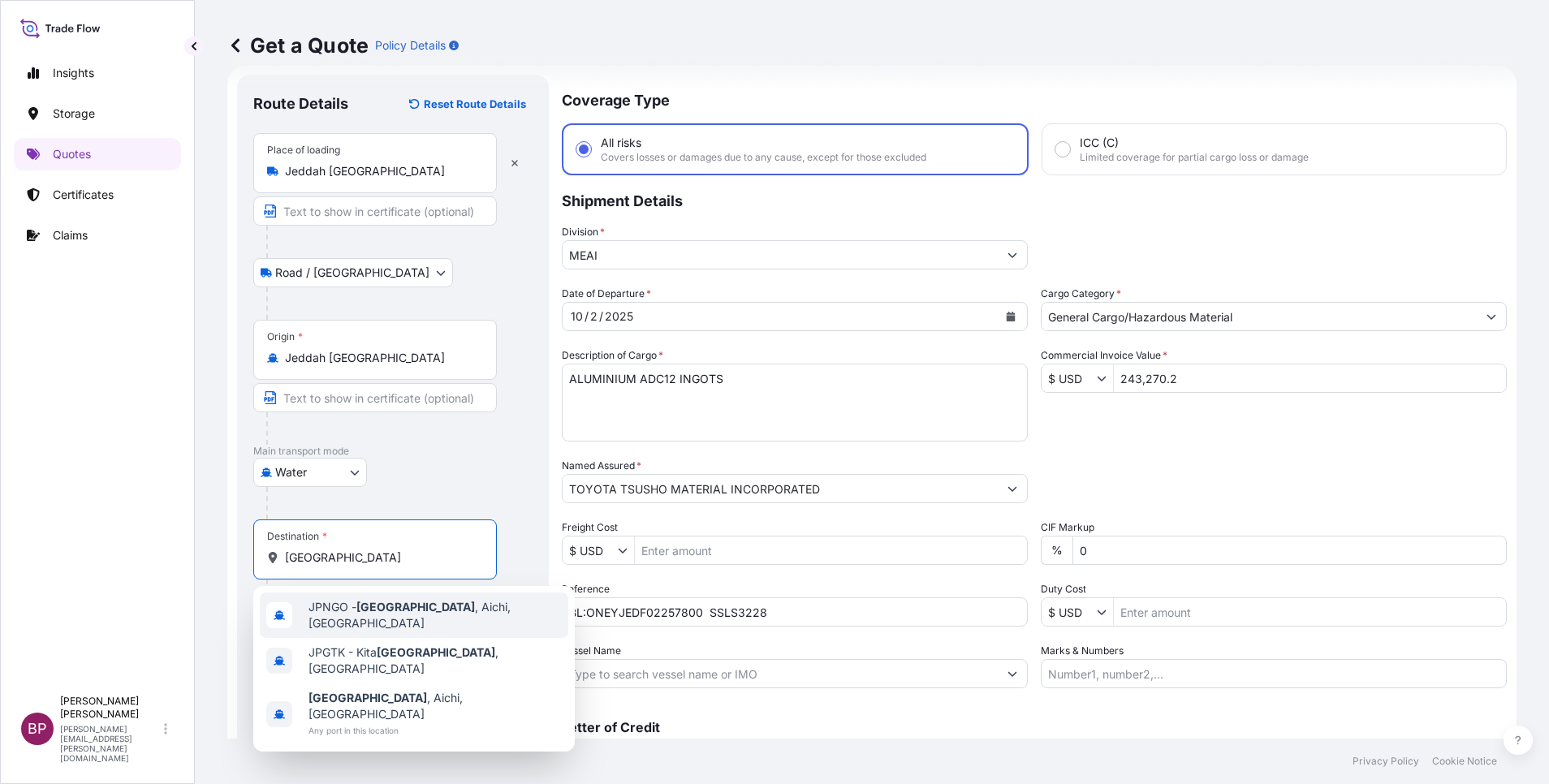
click at [429, 612] on span "JPNGO - [GEOGRAPHIC_DATA] , [GEOGRAPHIC_DATA], [GEOGRAPHIC_DATA]" at bounding box center [435, 615] width 253 height 32
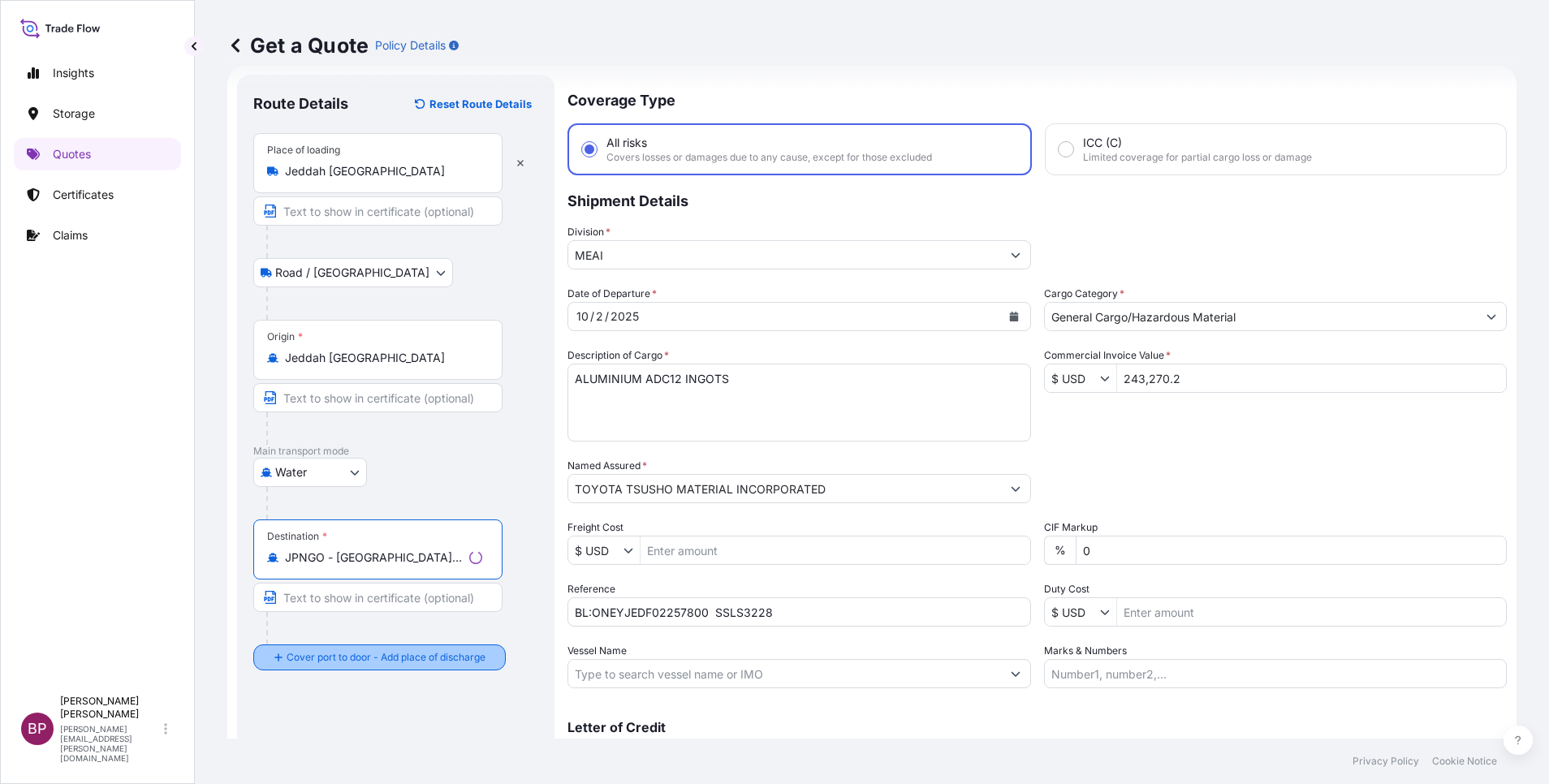
type input "JPNGO - [GEOGRAPHIC_DATA], [GEOGRAPHIC_DATA], [GEOGRAPHIC_DATA]"
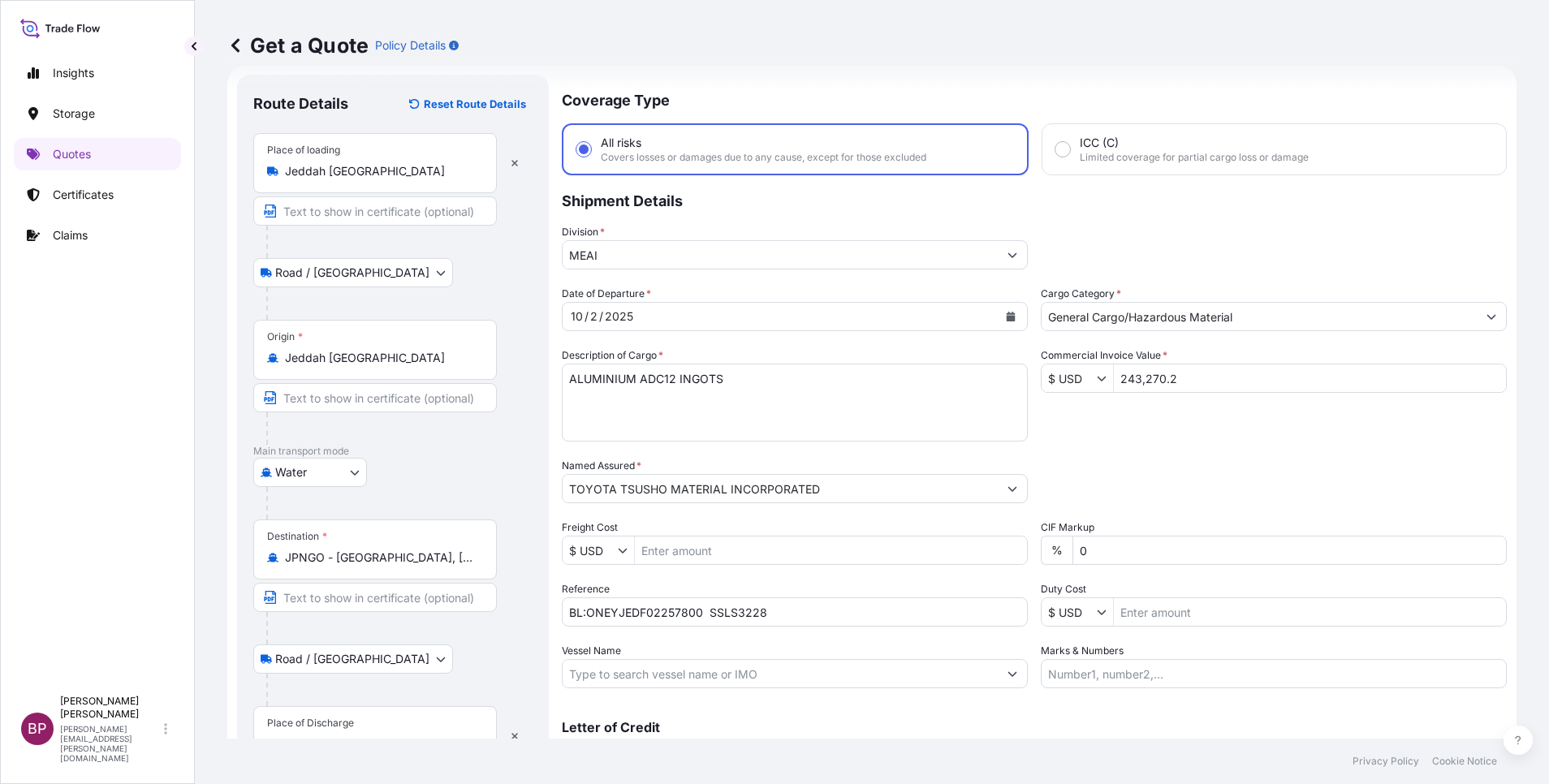
click at [382, 726] on div "Place of Discharge" at bounding box center [375, 736] width 244 height 60
click at [382, 736] on input "Place of Discharge" at bounding box center [380, 744] width 191 height 17
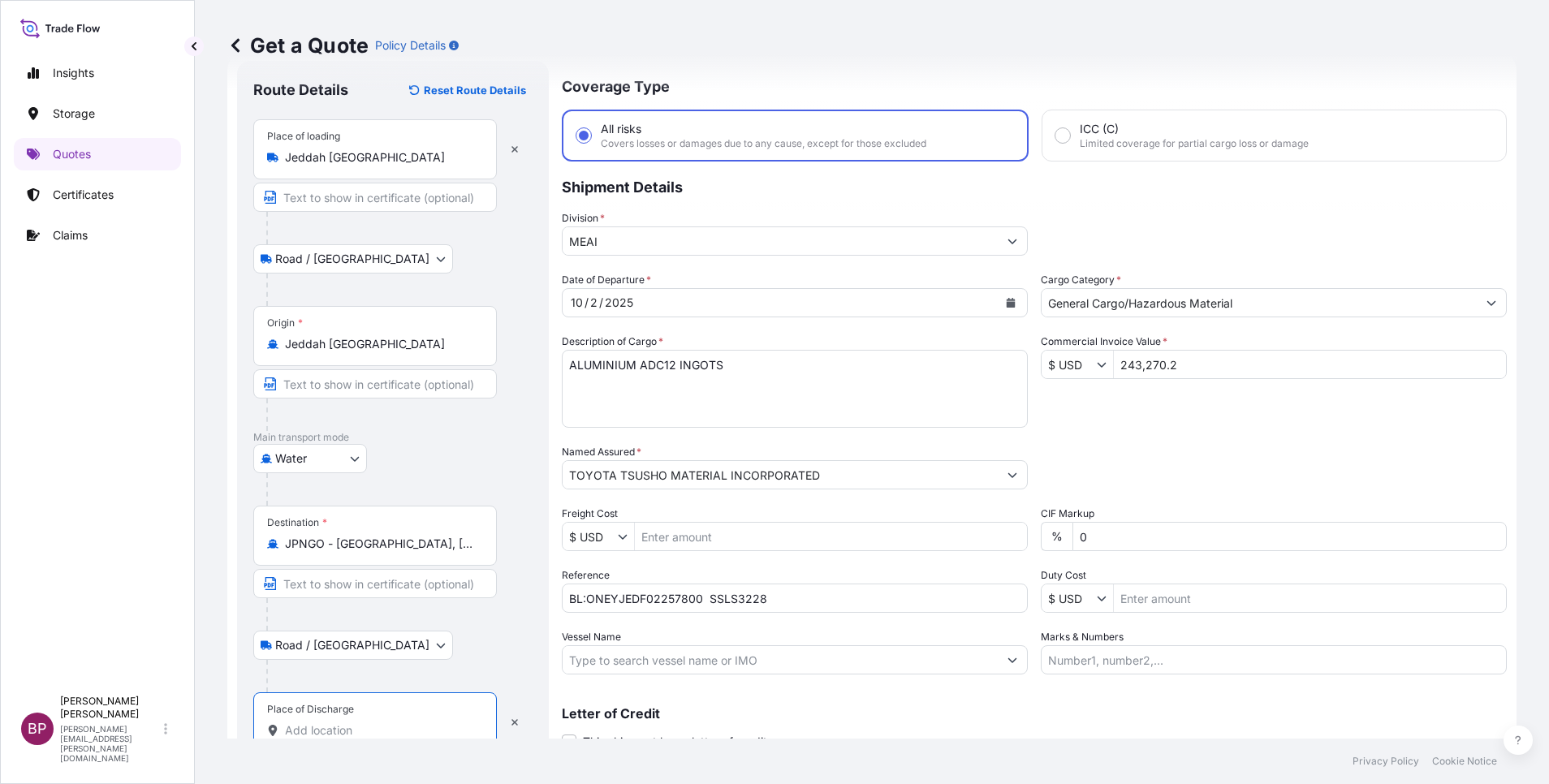
paste input "[GEOGRAPHIC_DATA]"
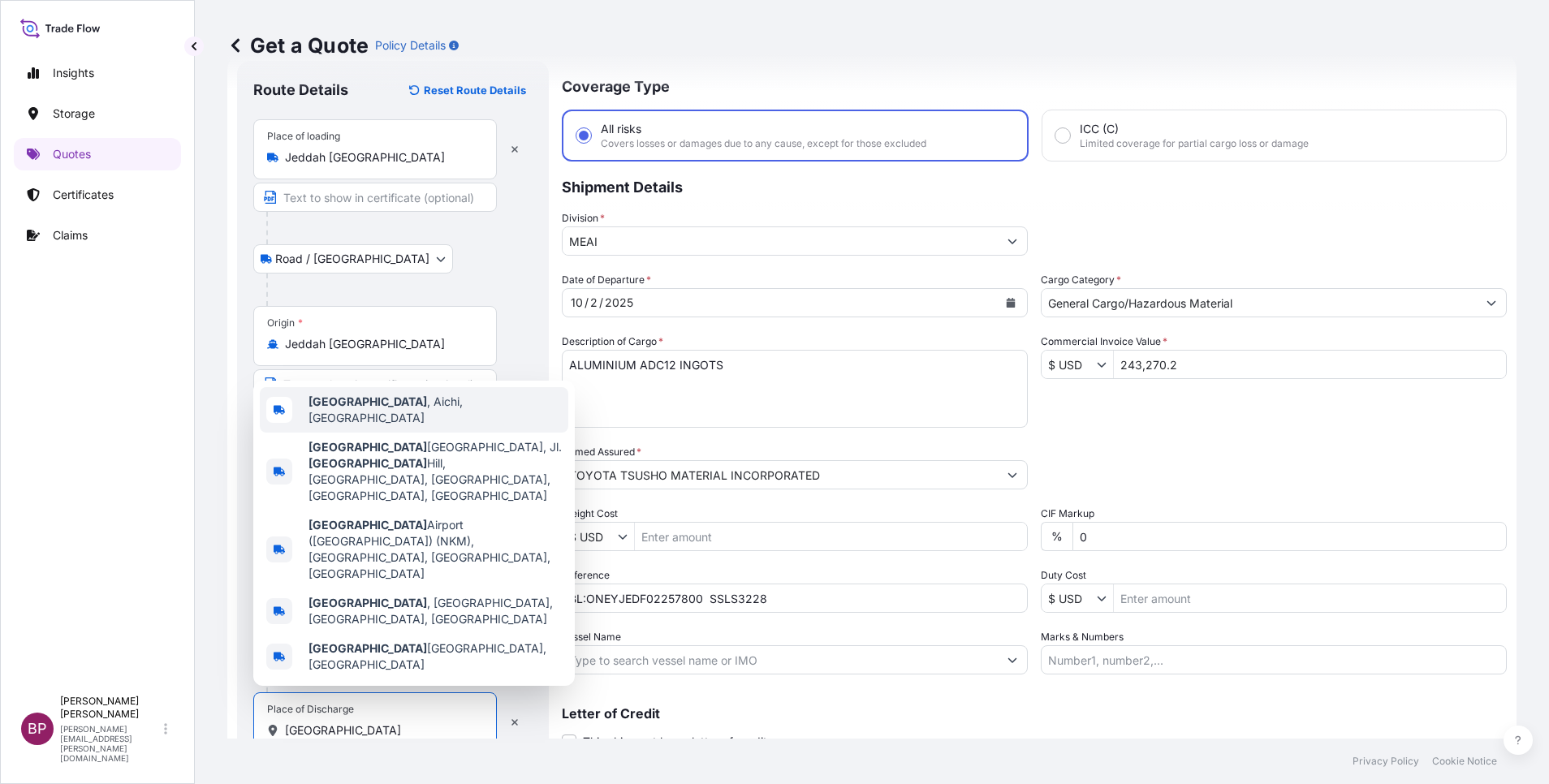
click at [409, 426] on span "[GEOGRAPHIC_DATA] , [GEOGRAPHIC_DATA], [GEOGRAPHIC_DATA]" at bounding box center [435, 409] width 253 height 32
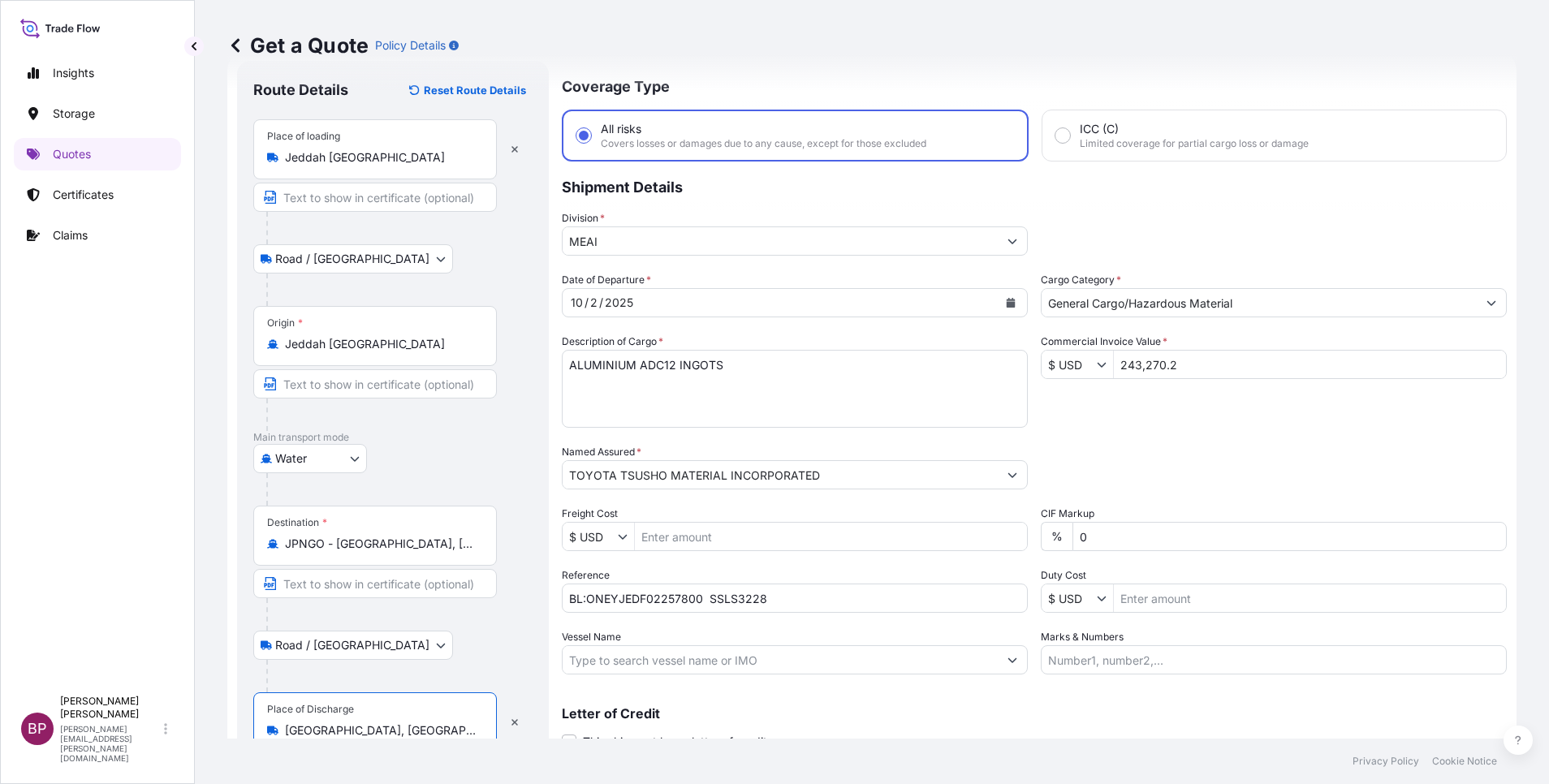
scroll to position [112, 0]
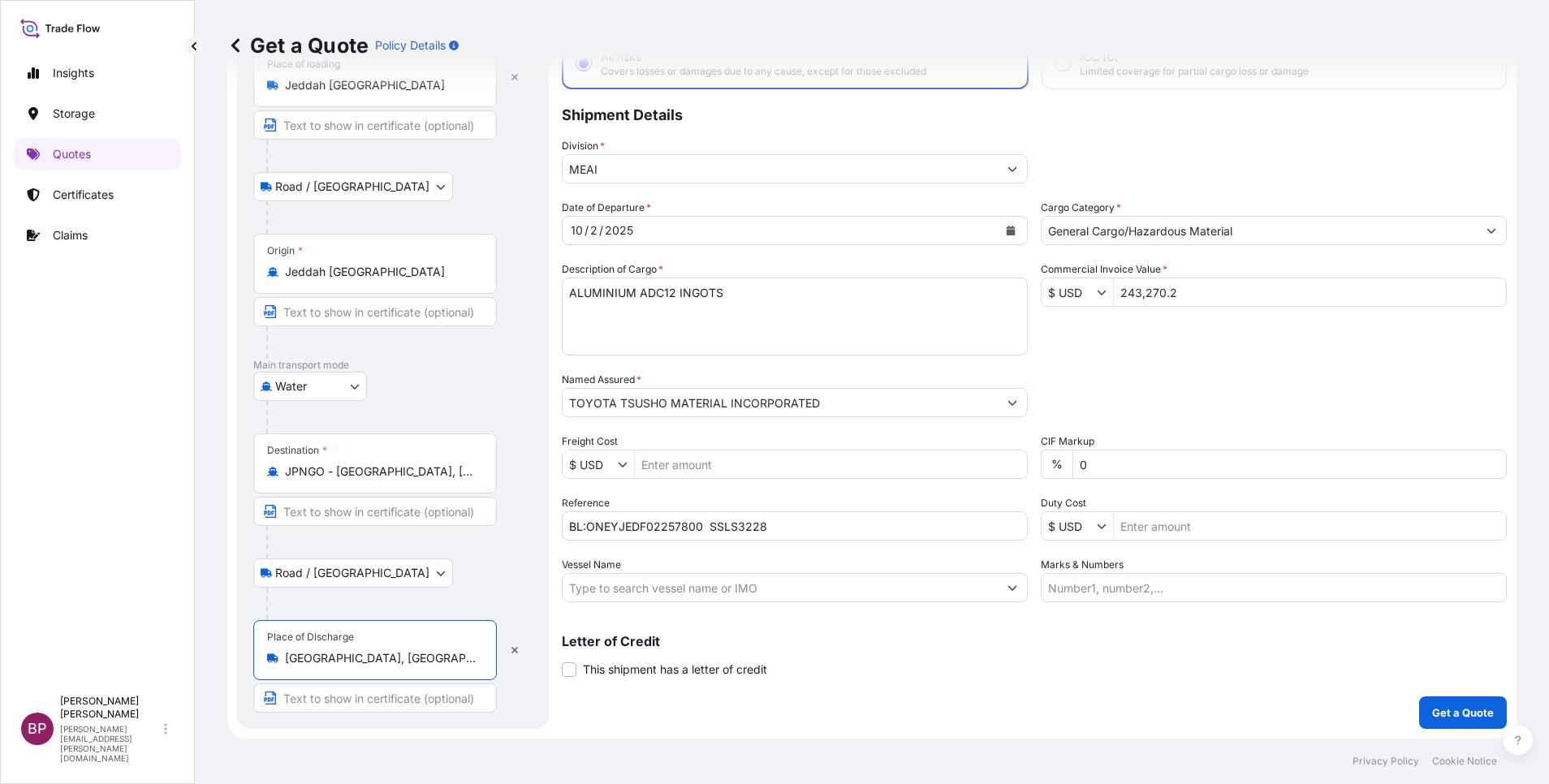
type input "[GEOGRAPHIC_DATA], [GEOGRAPHIC_DATA], [GEOGRAPHIC_DATA]"
click at [1457, 719] on p "Get a Quote" at bounding box center [1463, 712] width 62 height 17
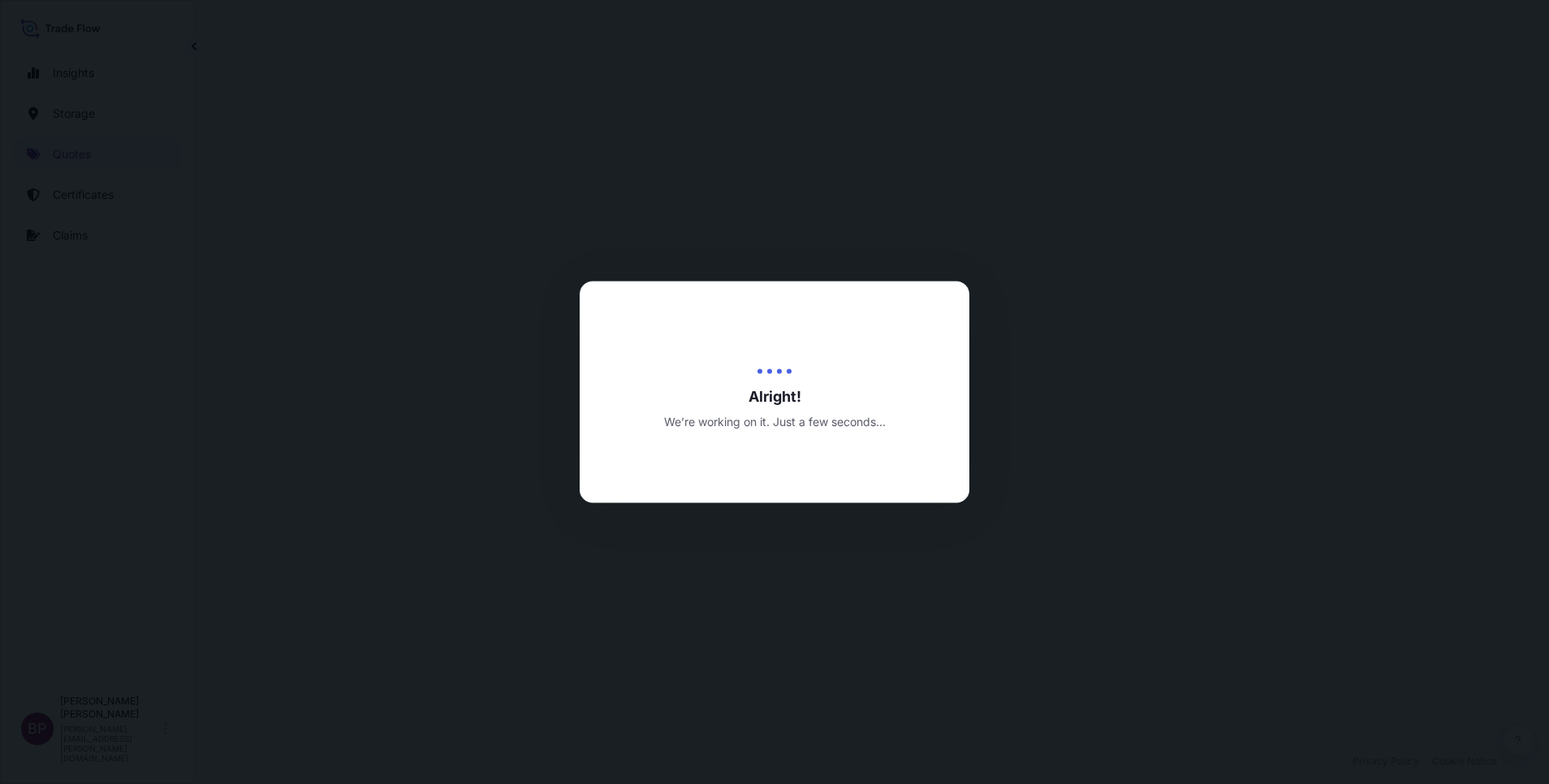
select select "Road / [GEOGRAPHIC_DATA]"
select select "Water"
select select "Road / [GEOGRAPHIC_DATA]"
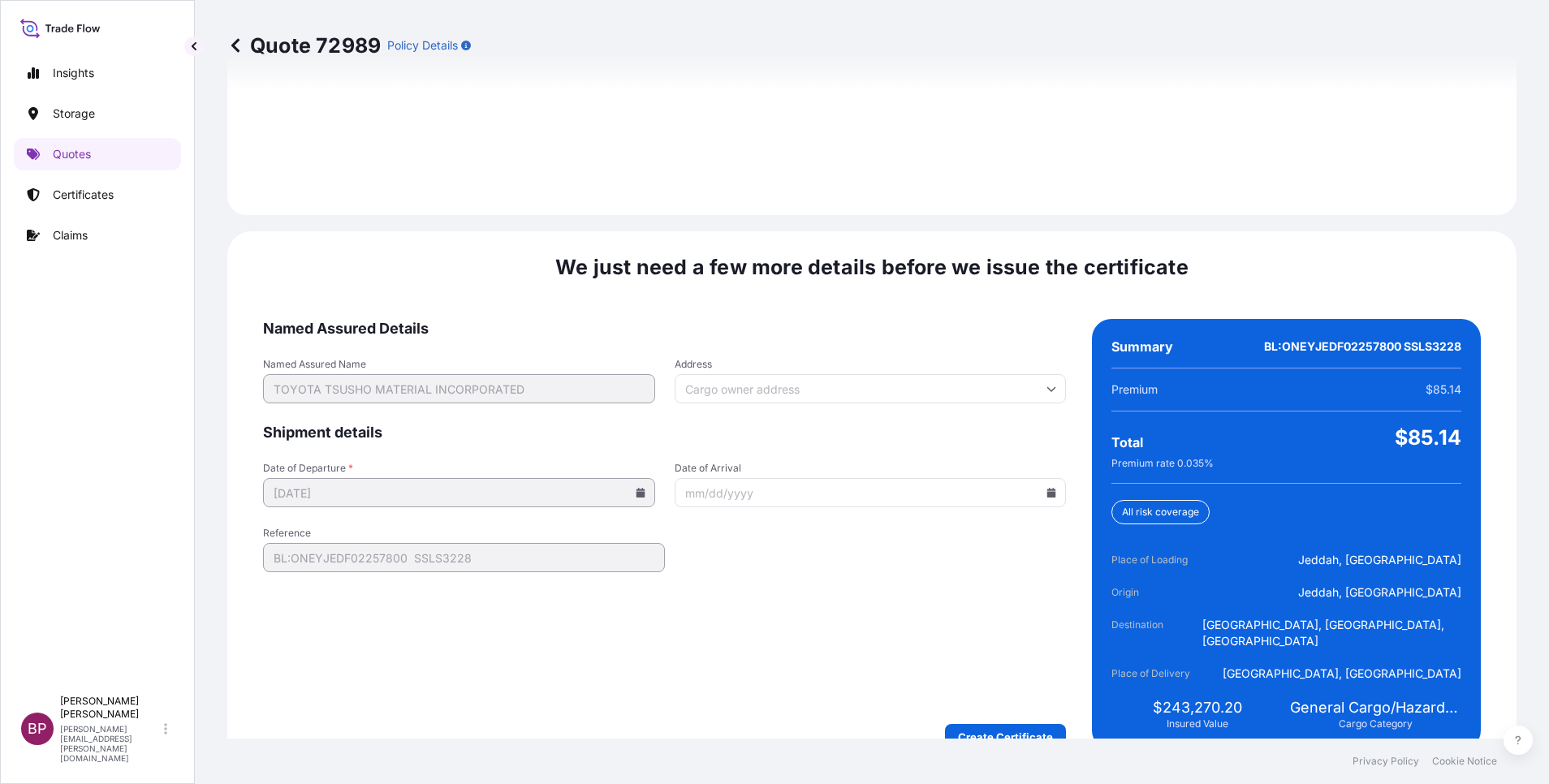
scroll to position [2405, 0]
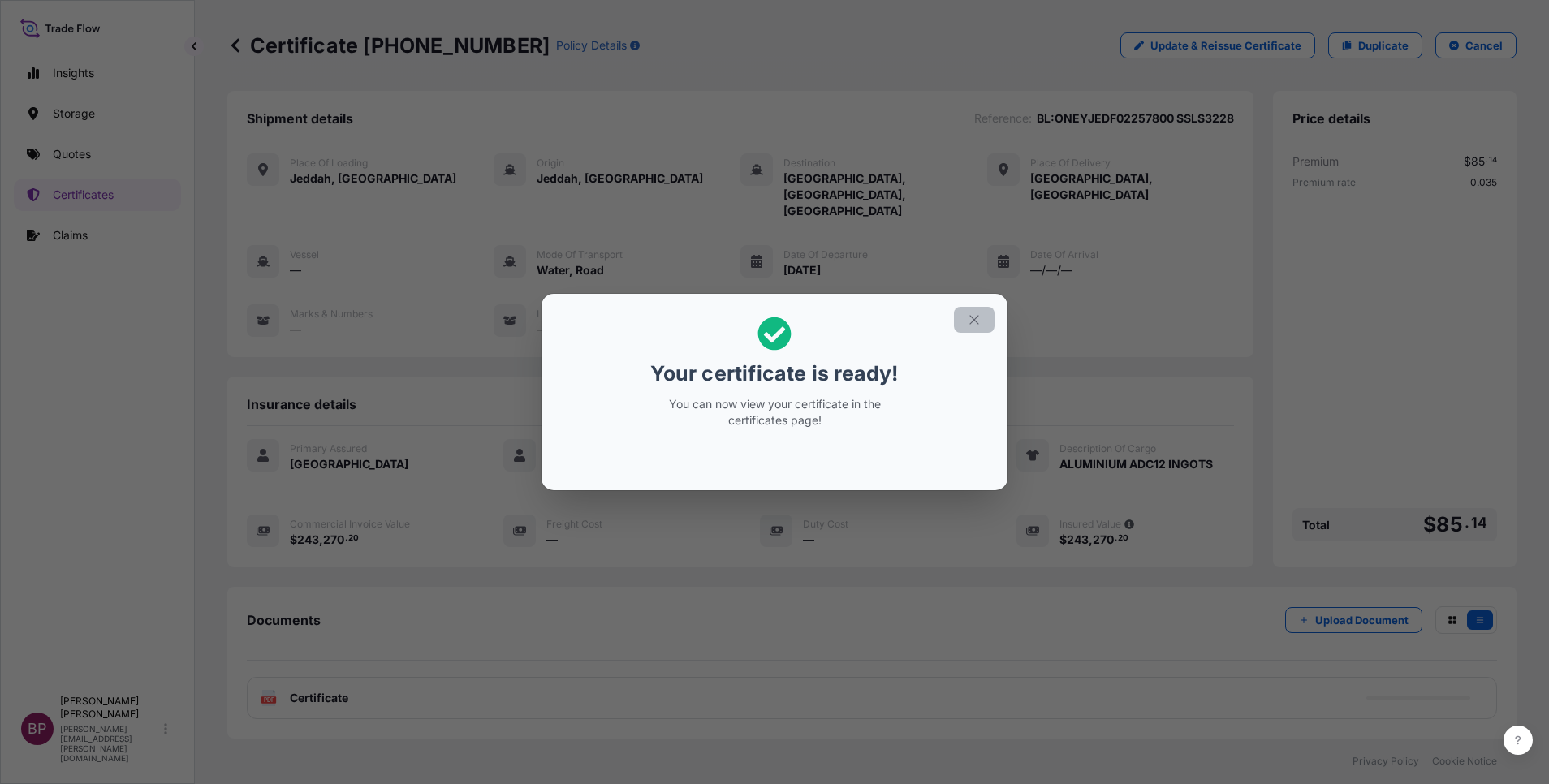
click at [974, 319] on icon "button" at bounding box center [974, 320] width 9 height 9
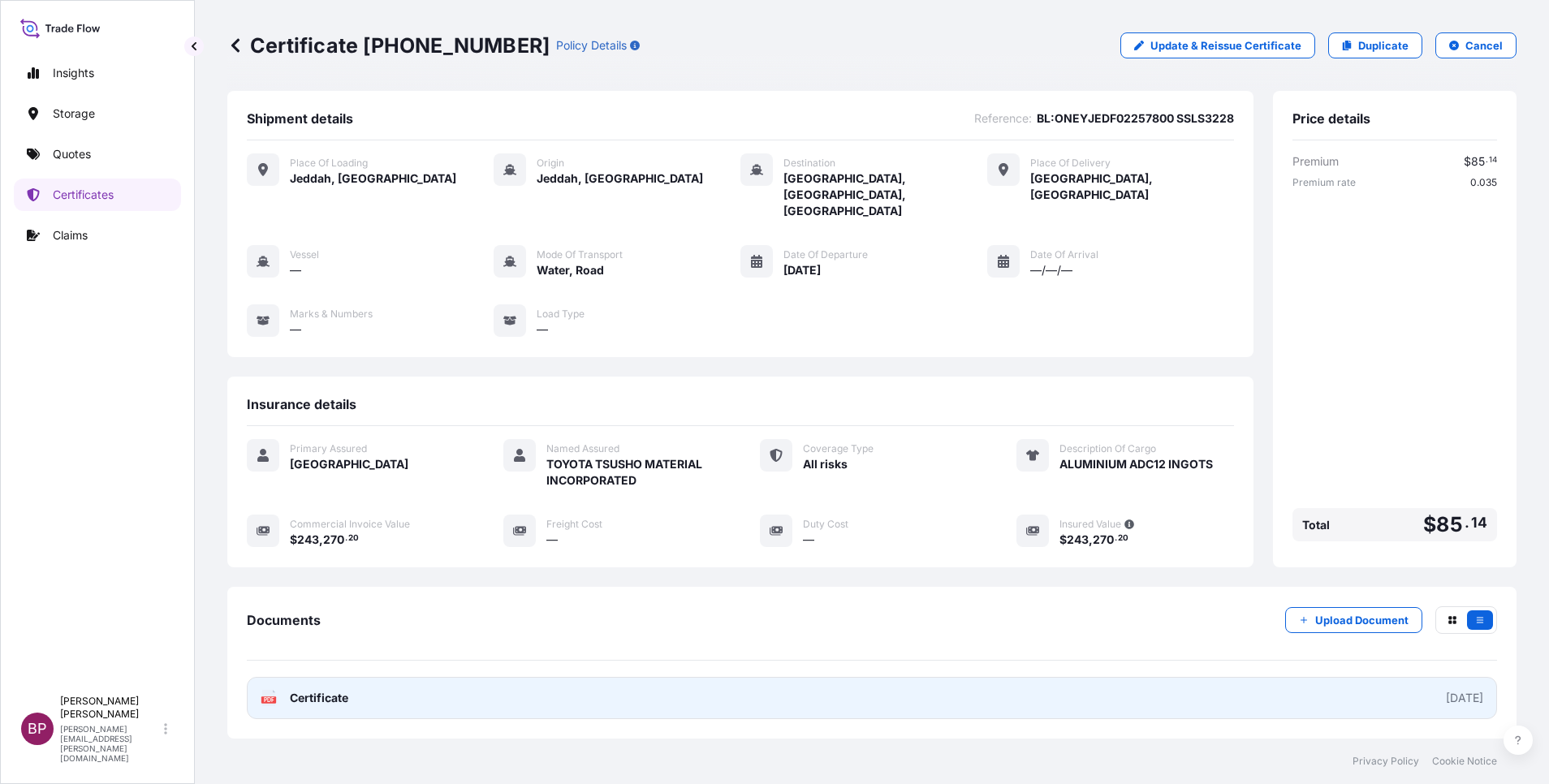
click at [323, 690] on span "Certificate" at bounding box center [319, 698] width 59 height 17
